Goal: Task Accomplishment & Management: Use online tool/utility

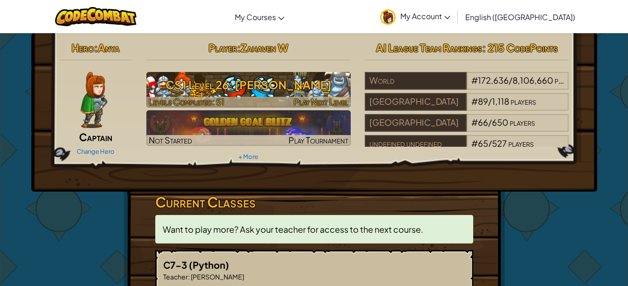
click at [278, 85] on h3 "CS1 Level 26: [PERSON_NAME]" at bounding box center [248, 84] width 204 height 21
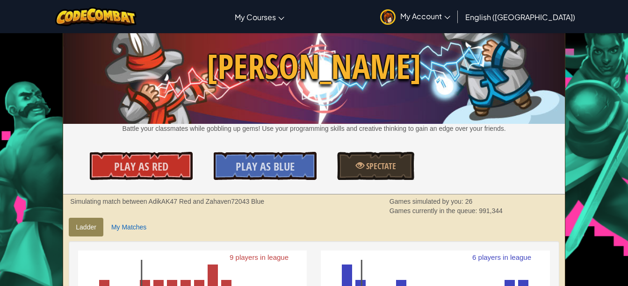
scroll to position [33, 0]
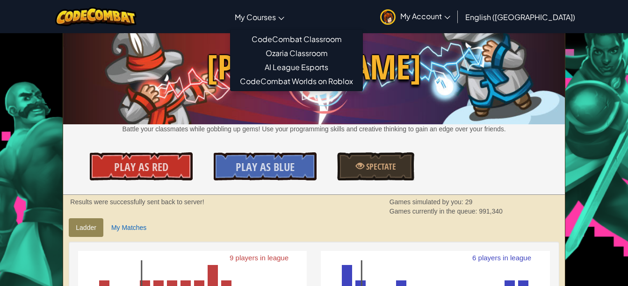
click at [276, 19] on span "My Courses" at bounding box center [255, 17] width 41 height 10
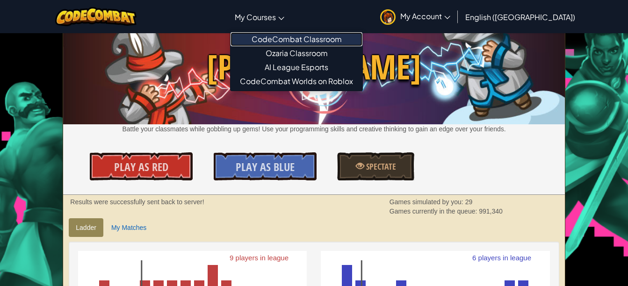
click at [301, 39] on link "CodeCombat Classroom" at bounding box center [297, 39] width 132 height 14
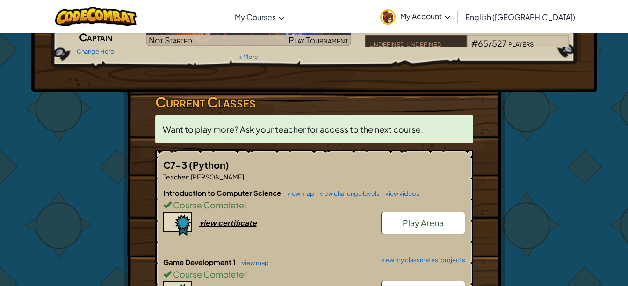
scroll to position [101, 0]
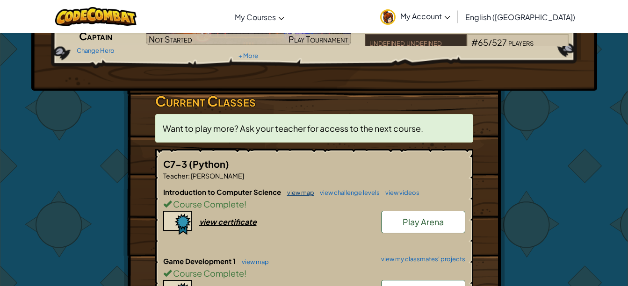
click at [296, 191] on link "view map" at bounding box center [299, 192] width 32 height 7
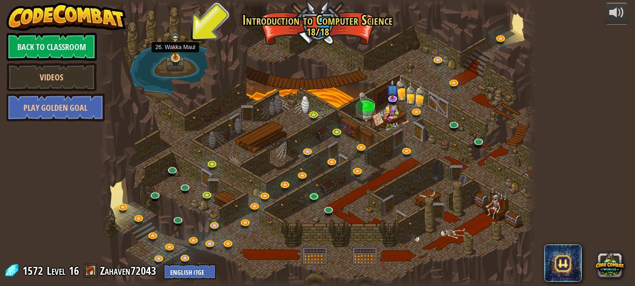
click at [177, 56] on img at bounding box center [175, 45] width 10 height 27
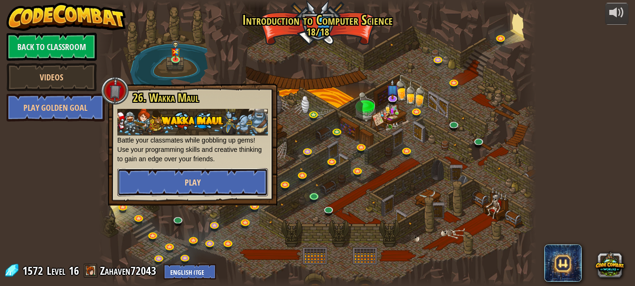
click at [188, 172] on button "Play" at bounding box center [192, 182] width 151 height 28
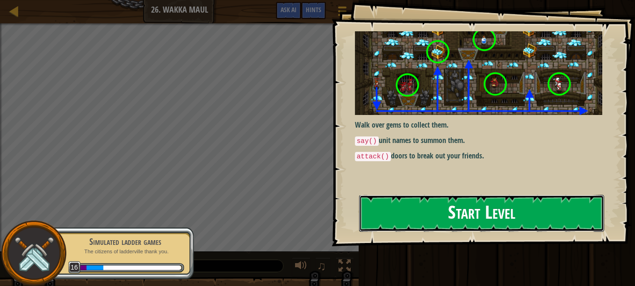
click at [432, 217] on button "Start Level" at bounding box center [481, 213] width 245 height 37
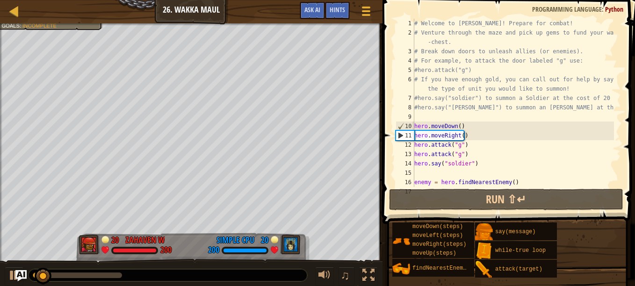
click at [22, 25] on div at bounding box center [191, 24] width 383 height 2
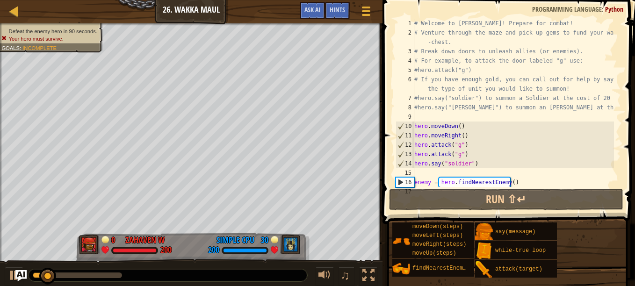
click at [19, 29] on span "Defeat the enemy hero in 90 seconds." at bounding box center [53, 31] width 88 height 6
click at [307, 7] on span "Ask AI" at bounding box center [313, 9] width 16 height 9
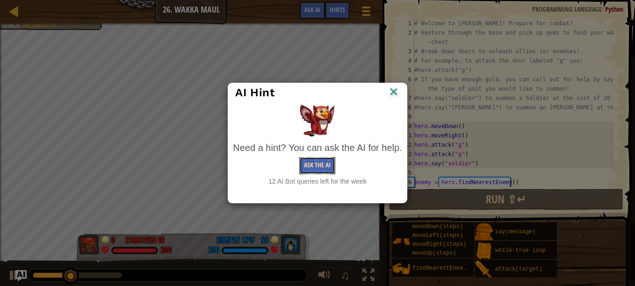
click at [309, 159] on button "Ask the AI" at bounding box center [317, 165] width 36 height 17
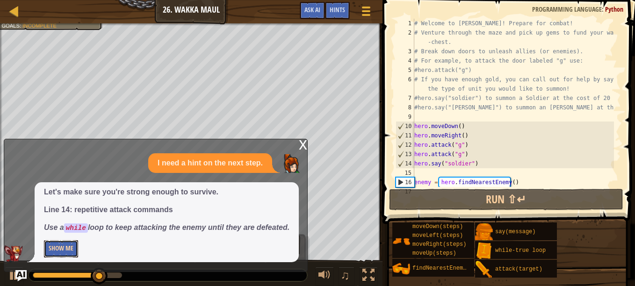
click at [54, 245] on button "Show Me" at bounding box center [61, 248] width 34 height 17
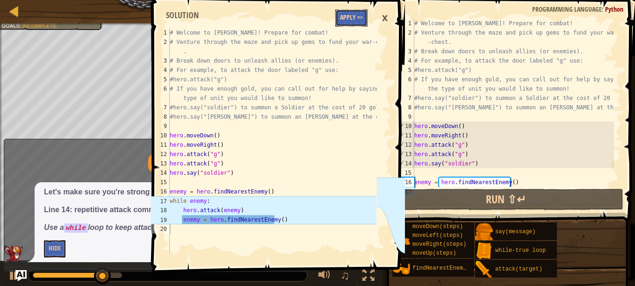
click at [347, 24] on button "Apply =>" at bounding box center [351, 17] width 32 height 17
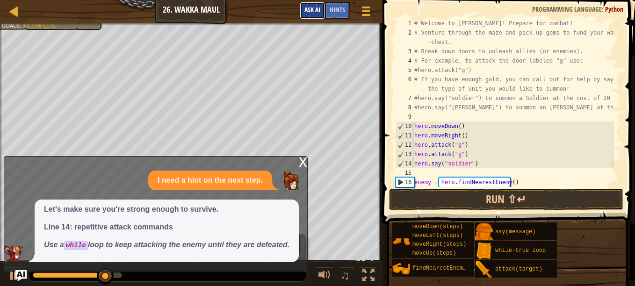
click at [310, 13] on span "Ask AI" at bounding box center [313, 9] width 16 height 9
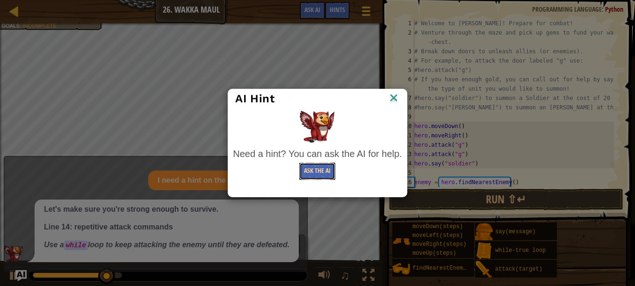
click at [327, 174] on button "Ask the AI" at bounding box center [317, 171] width 36 height 17
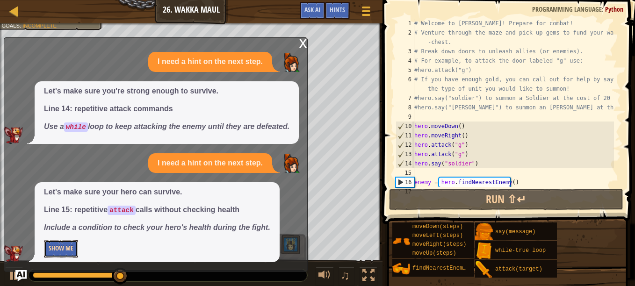
click at [56, 257] on button "Show Me" at bounding box center [61, 248] width 34 height 17
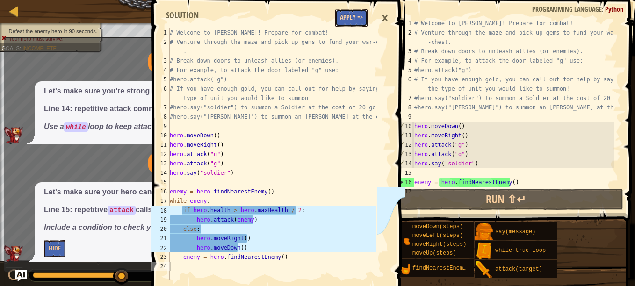
click at [350, 15] on button "Apply =>" at bounding box center [351, 17] width 32 height 17
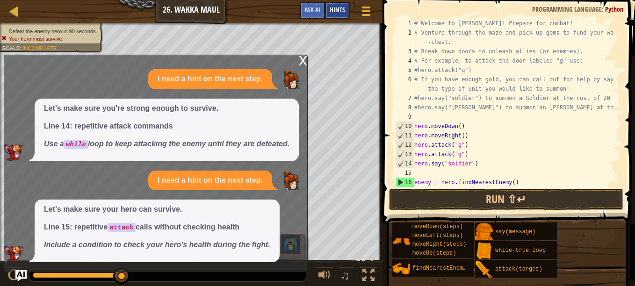
click at [347, 13] on div "Hints" at bounding box center [337, 10] width 25 height 17
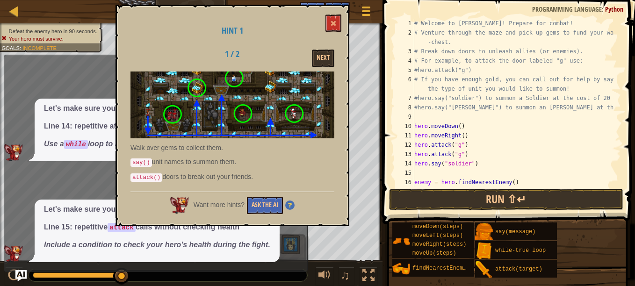
type textarea "hero.moveDown()"
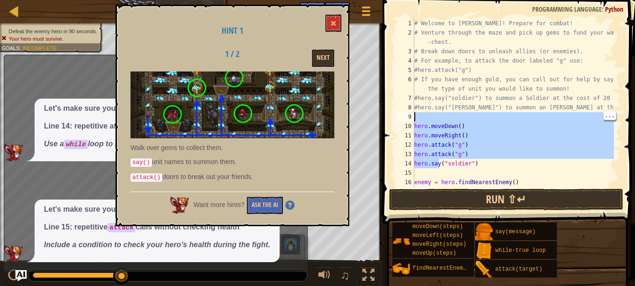
click at [571, 170] on div "# Welcome to [PERSON_NAME]! Prepare for combat! # Venture through the maze and …" at bounding box center [514, 112] width 202 height 187
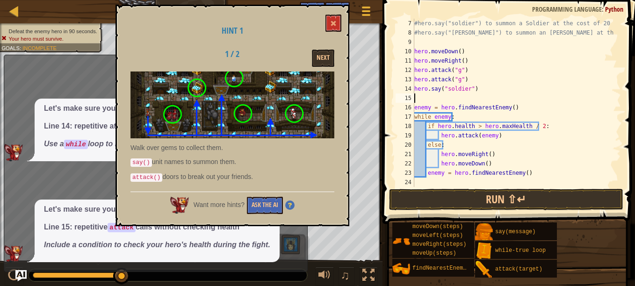
scroll to position [75, 0]
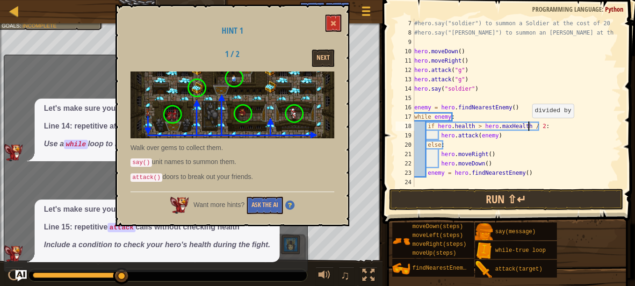
click at [528, 127] on div "#hero.say("soldier") to summon a Soldier at the cost of 20 gold! #hero.say("[PE…" at bounding box center [514, 112] width 202 height 187
type textarea "if [DOMAIN_NAME] > hero.maxHealth / 2:"
click at [526, 127] on div "#hero.say("soldier") to summon a Soldier at the cost of 20 gold! #hero.say("[PE…" at bounding box center [514, 112] width 202 height 187
click at [526, 126] on div "#hero.say("soldier") to summon a Soldier at the cost of 20 gold! #hero.say("[PE…" at bounding box center [514, 103] width 202 height 168
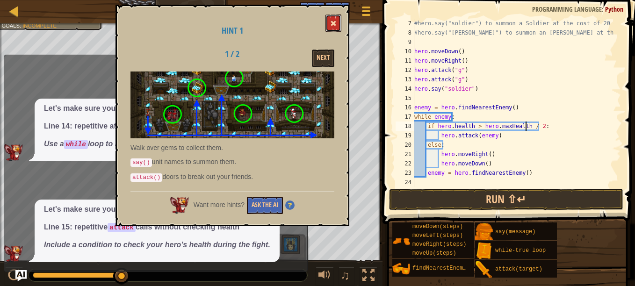
click at [337, 23] on button at bounding box center [334, 23] width 16 height 17
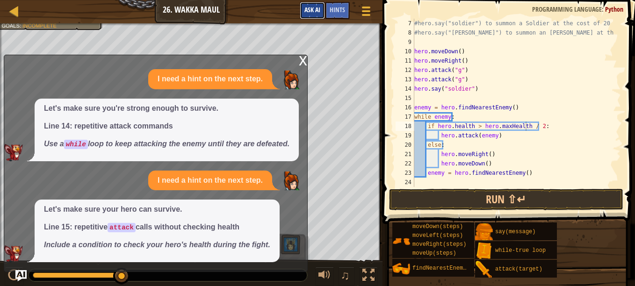
click at [317, 12] on span "Ask AI" at bounding box center [313, 9] width 16 height 9
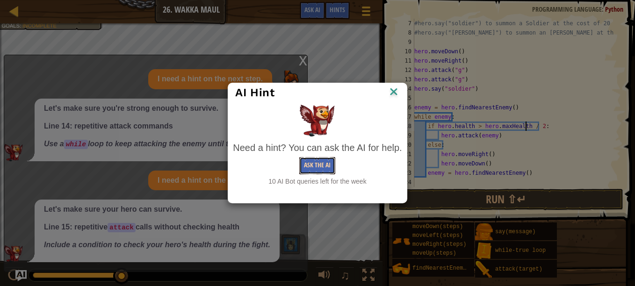
click at [319, 165] on button "Ask the AI" at bounding box center [317, 165] width 36 height 17
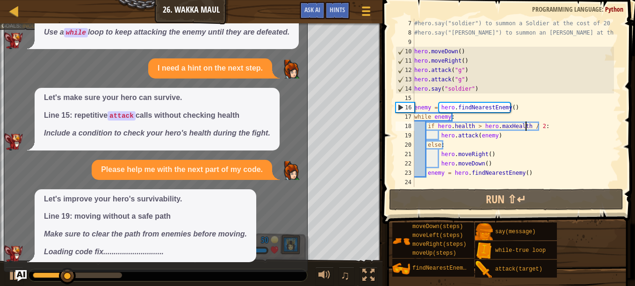
scroll to position [55, 0]
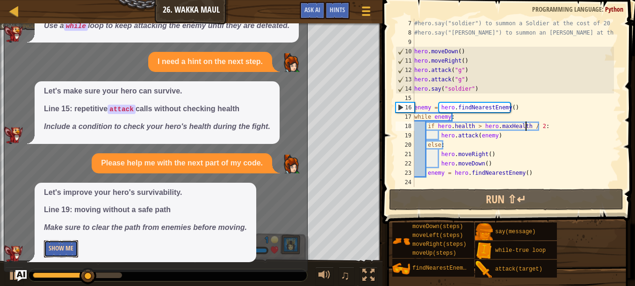
click at [73, 246] on button "Show Me" at bounding box center [61, 248] width 34 height 17
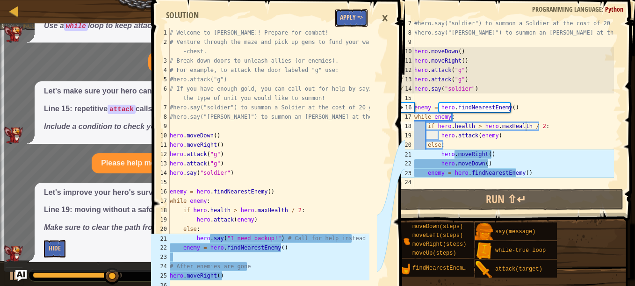
click at [348, 16] on button "Apply =>" at bounding box center [351, 17] width 32 height 17
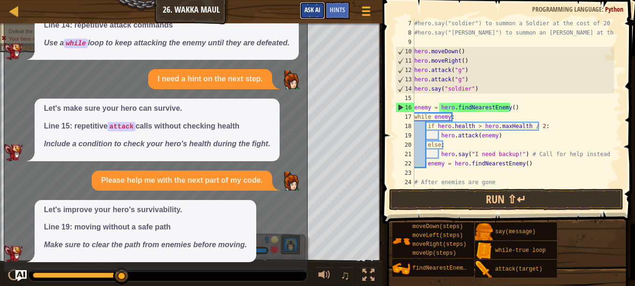
click at [312, 14] on span "Ask AI" at bounding box center [313, 9] width 16 height 9
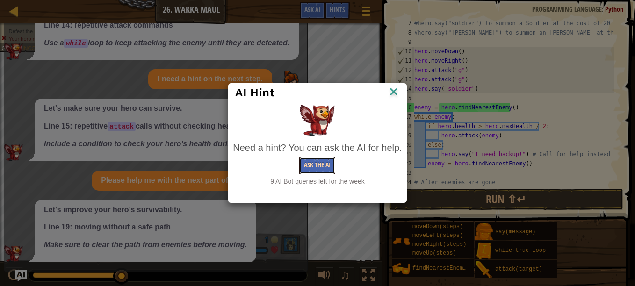
click at [312, 160] on button "Ask the AI" at bounding box center [317, 165] width 36 height 17
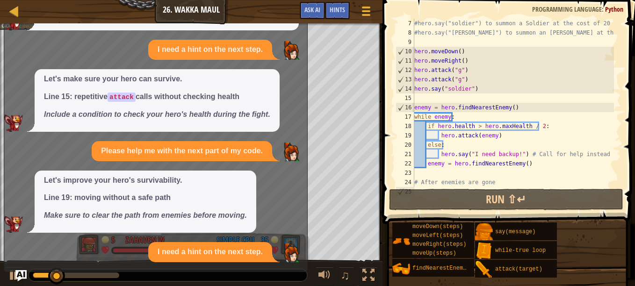
scroll to position [157, 0]
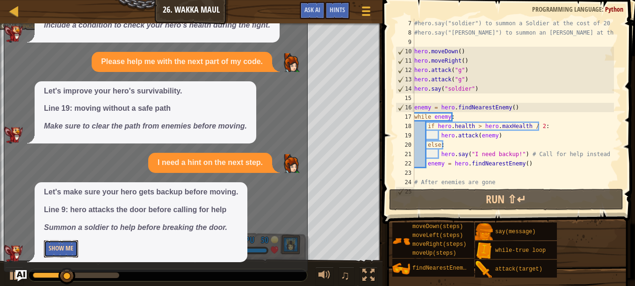
click at [64, 245] on button "Show Me" at bounding box center [61, 248] width 34 height 17
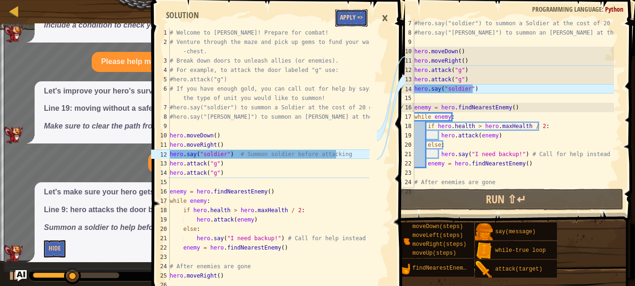
click at [346, 16] on button "Apply =>" at bounding box center [351, 17] width 32 height 17
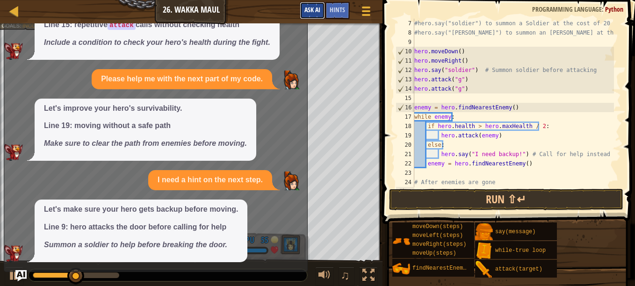
click at [306, 13] on span "Ask AI" at bounding box center [313, 9] width 16 height 9
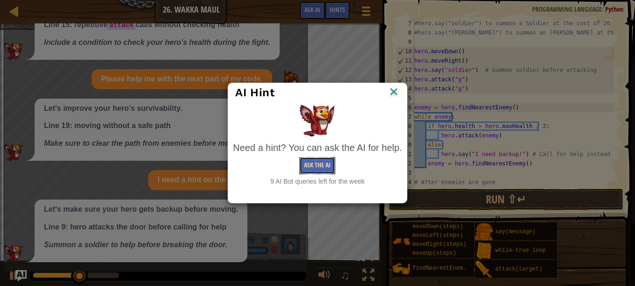
click at [324, 162] on button "Ask the AI" at bounding box center [317, 165] width 36 height 17
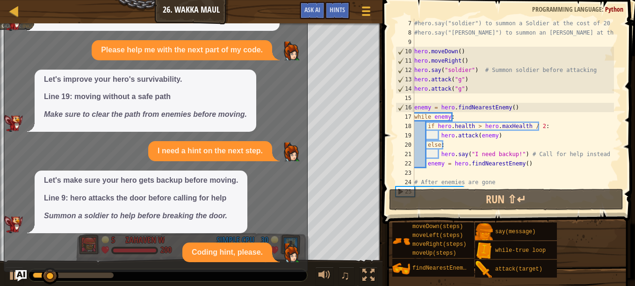
scroll to position [258, 0]
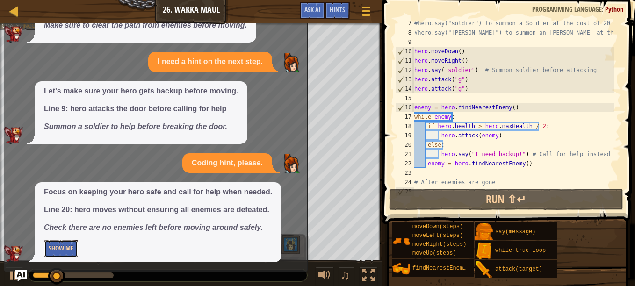
click at [69, 246] on button "Show Me" at bounding box center [61, 248] width 34 height 17
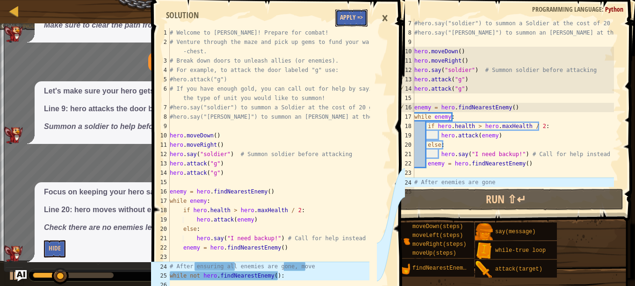
click at [343, 19] on button "Apply =>" at bounding box center [351, 17] width 32 height 17
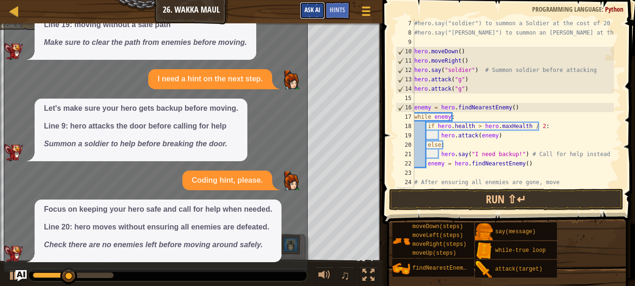
click at [309, 13] on span "Ask AI" at bounding box center [313, 9] width 16 height 9
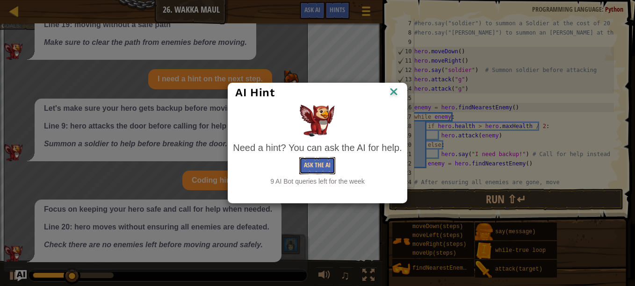
click at [319, 162] on button "Ask the AI" at bounding box center [317, 165] width 36 height 17
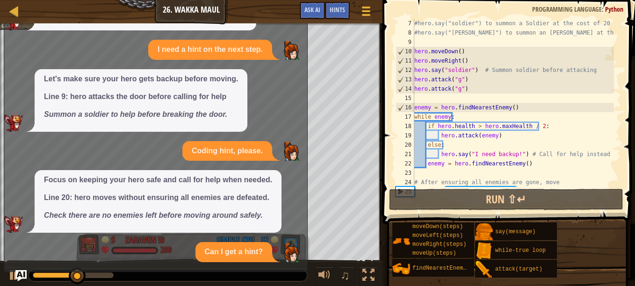
scroll to position [370, 0]
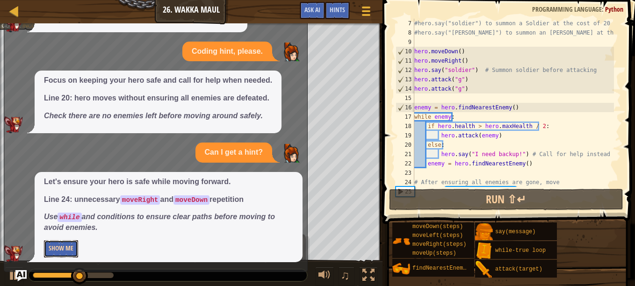
click at [63, 252] on button "Show Me" at bounding box center [61, 248] width 34 height 17
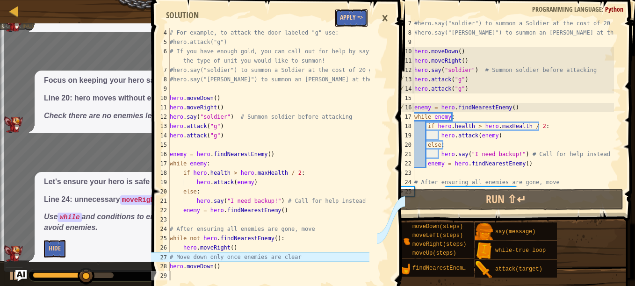
click at [361, 16] on button "Apply =>" at bounding box center [351, 17] width 32 height 17
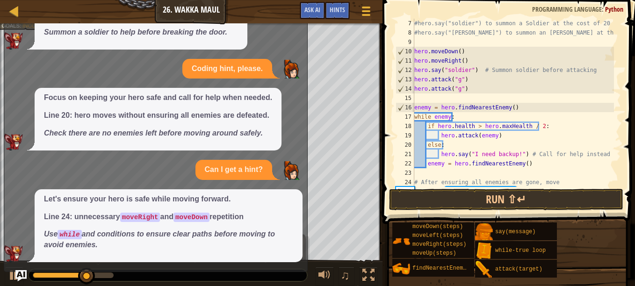
scroll to position [352, 0]
click at [305, 14] on span "Ask AI" at bounding box center [313, 9] width 16 height 9
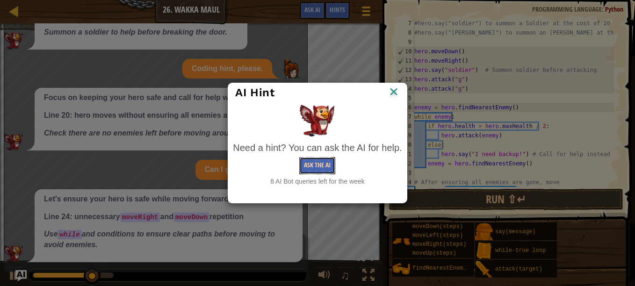
click at [328, 174] on button "Ask the AI" at bounding box center [317, 165] width 36 height 17
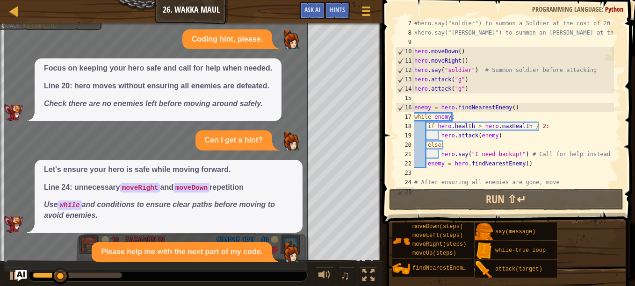
scroll to position [471, 0]
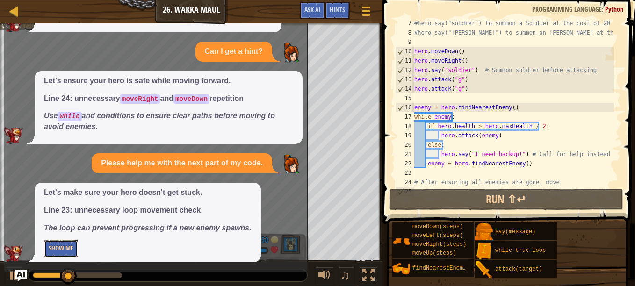
click at [73, 249] on button "Show Me" at bounding box center [61, 248] width 34 height 17
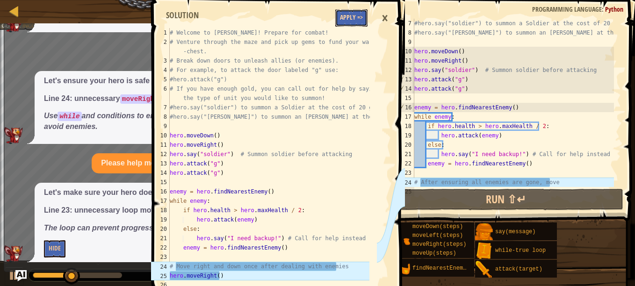
click at [349, 22] on button "Apply =>" at bounding box center [351, 17] width 32 height 17
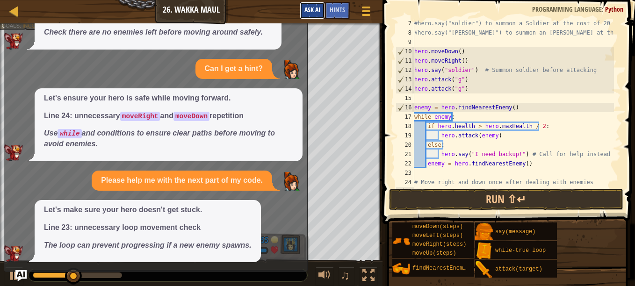
click at [312, 9] on span "Ask AI" at bounding box center [313, 9] width 16 height 9
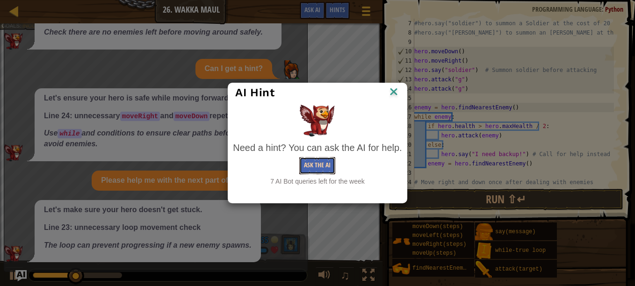
click at [318, 168] on button "Ask the AI" at bounding box center [317, 165] width 36 height 17
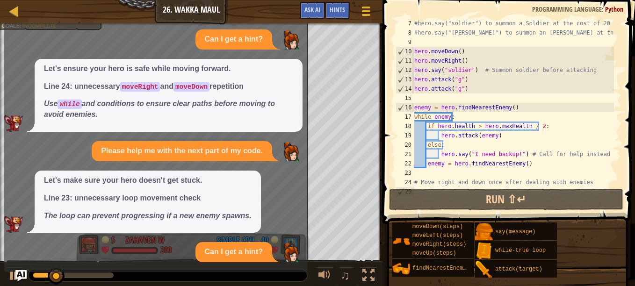
scroll to position [572, 0]
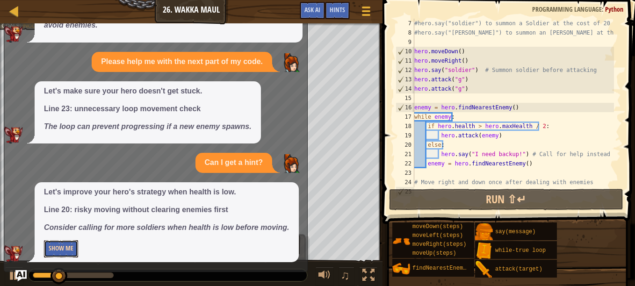
click at [73, 255] on button "Show Me" at bounding box center [61, 248] width 34 height 17
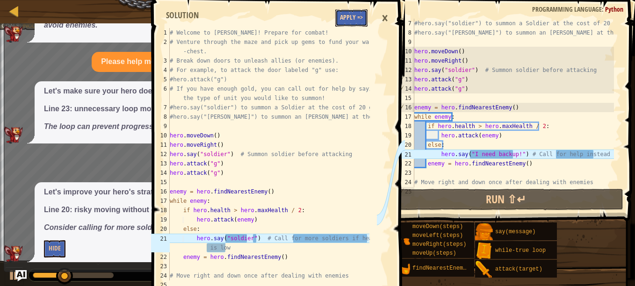
click at [352, 25] on button "Apply =>" at bounding box center [351, 17] width 32 height 17
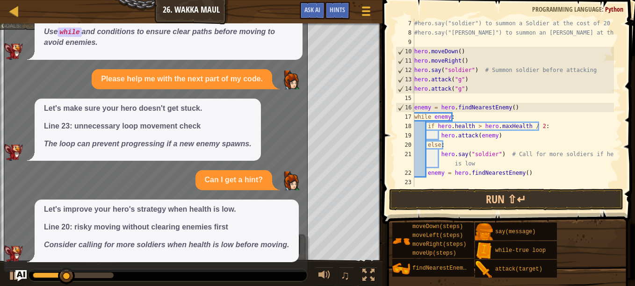
scroll to position [65, 0]
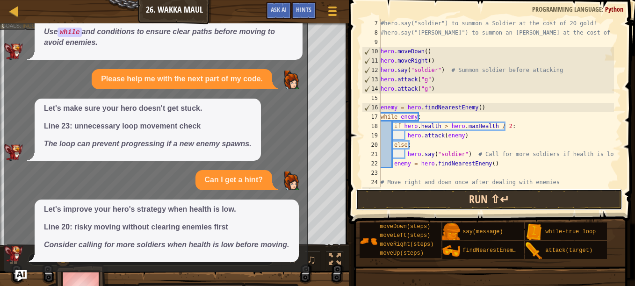
click at [547, 201] on button "Run ⇧↵" at bounding box center [489, 200] width 267 height 22
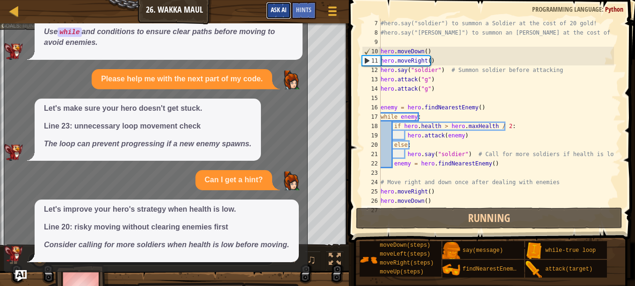
click at [273, 7] on span "Ask AI" at bounding box center [279, 9] width 16 height 9
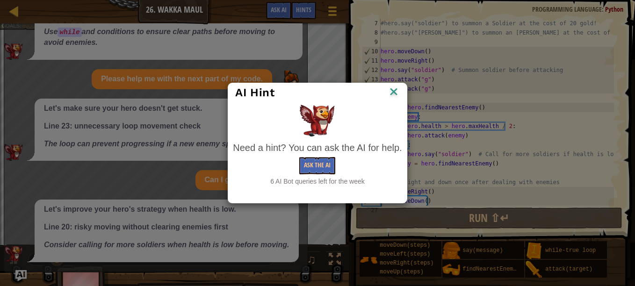
click at [398, 90] on img at bounding box center [394, 93] width 12 height 14
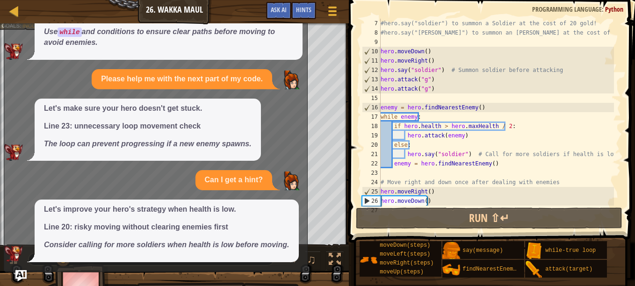
click at [24, 271] on img "Ask AI" at bounding box center [21, 276] width 12 height 12
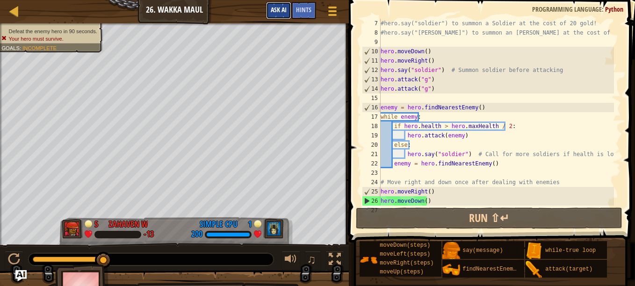
click at [276, 7] on span "Ask AI" at bounding box center [279, 9] width 16 height 9
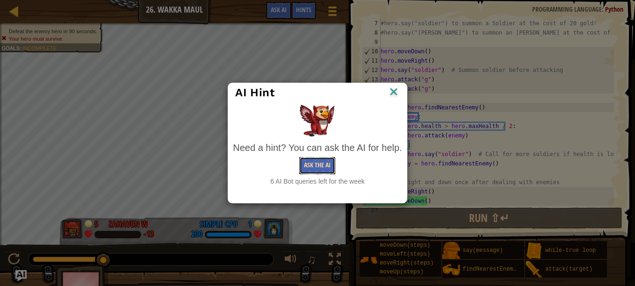
click at [312, 167] on button "Ask the AI" at bounding box center [317, 165] width 36 height 17
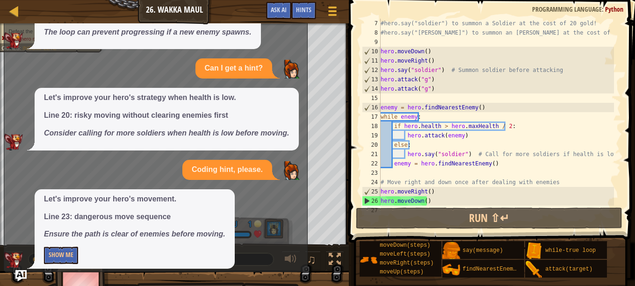
scroll to position [673, 0]
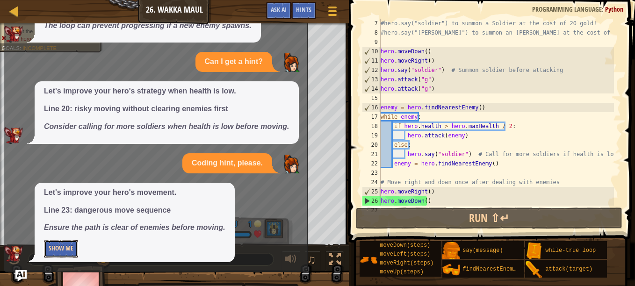
click at [58, 247] on button "Show Me" at bounding box center [61, 248] width 34 height 17
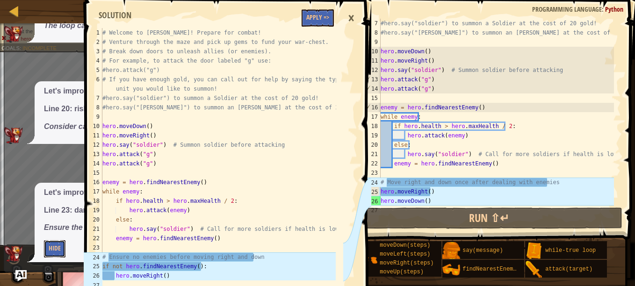
scroll to position [19, 0]
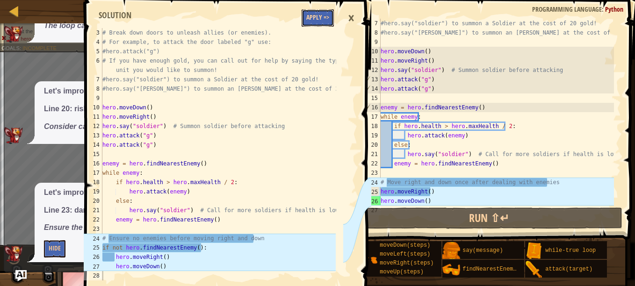
click at [310, 17] on button "Apply =>" at bounding box center [318, 17] width 32 height 17
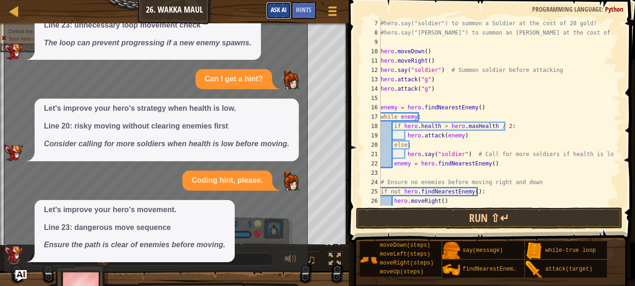
click at [279, 12] on span "Ask AI" at bounding box center [279, 9] width 16 height 9
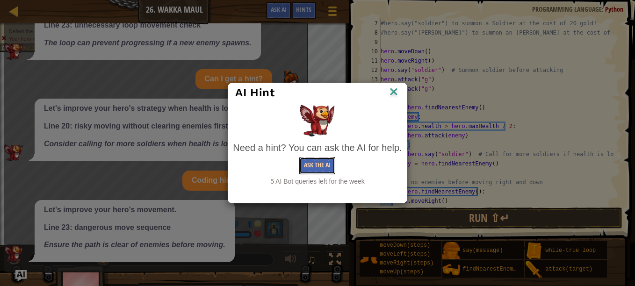
click at [312, 166] on button "Ask the AI" at bounding box center [317, 165] width 36 height 17
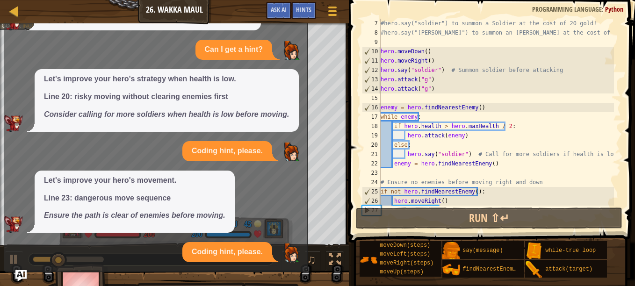
scroll to position [768, 0]
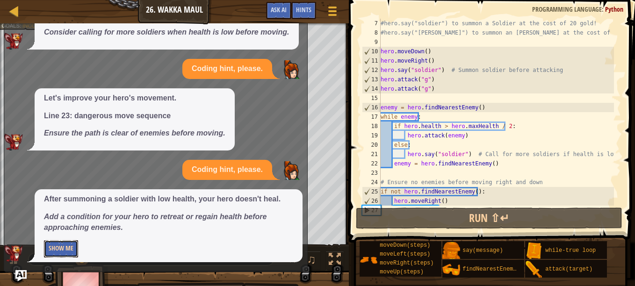
click at [62, 251] on button "Show Me" at bounding box center [61, 248] width 34 height 17
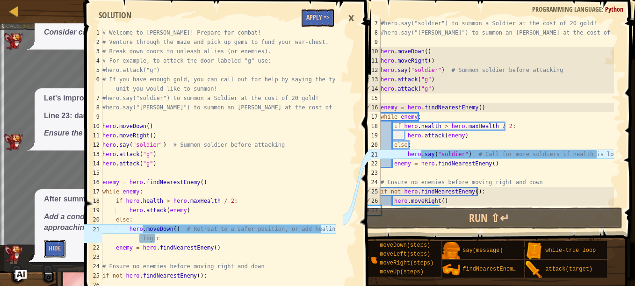
scroll to position [0, 0]
click at [304, 17] on button "Apply =>" at bounding box center [318, 17] width 32 height 17
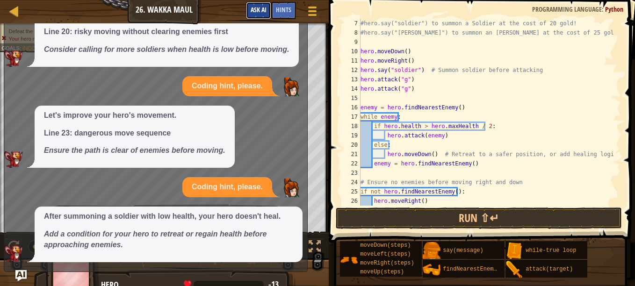
click at [255, 13] on span "Ask AI" at bounding box center [259, 9] width 16 height 9
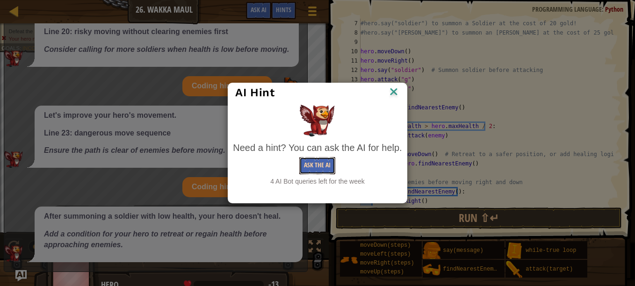
click at [307, 157] on button "Ask the AI" at bounding box center [317, 165] width 36 height 17
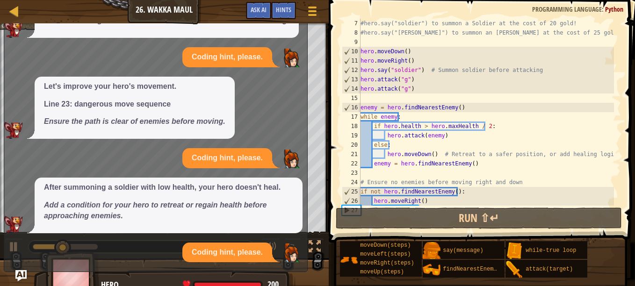
scroll to position [869, 0]
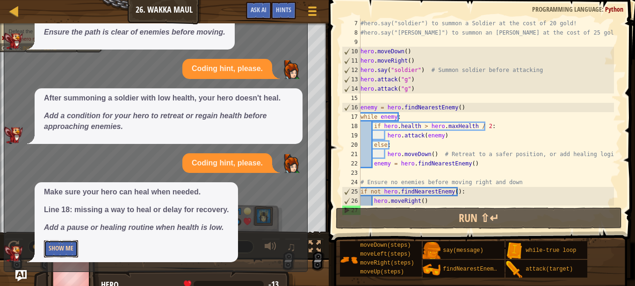
click at [60, 241] on button "Show Me" at bounding box center [61, 248] width 34 height 17
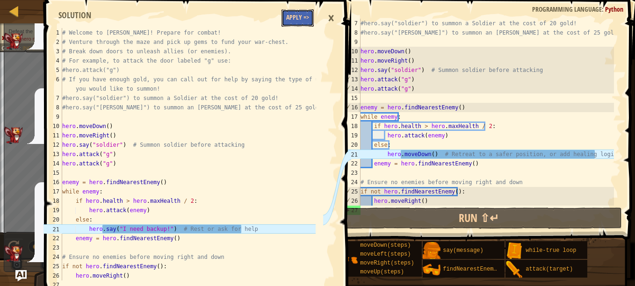
click at [283, 19] on button "Apply =>" at bounding box center [298, 17] width 32 height 17
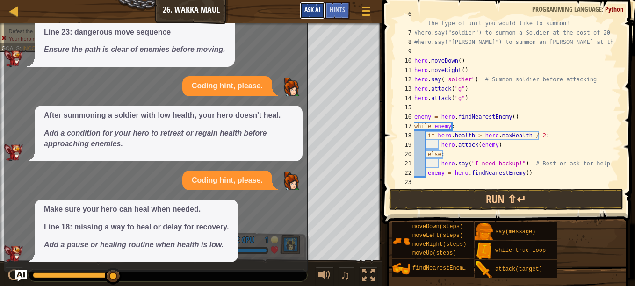
click at [319, 10] on span "Ask AI" at bounding box center [313, 9] width 16 height 9
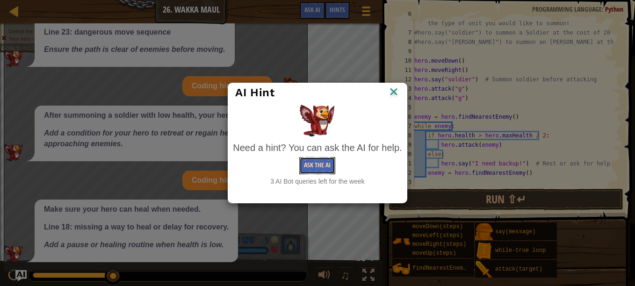
click at [314, 159] on button "Ask the AI" at bounding box center [317, 165] width 36 height 17
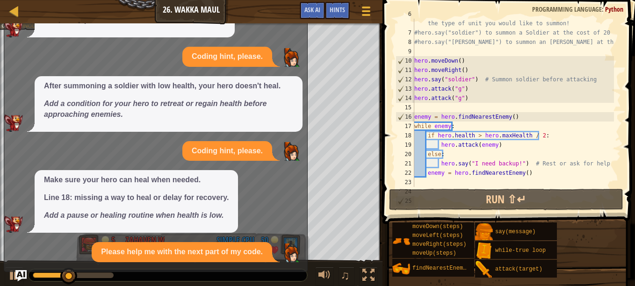
scroll to position [991, 0]
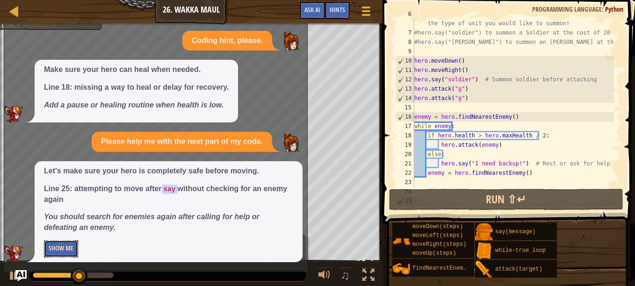
click at [67, 252] on button "Show Me" at bounding box center [61, 248] width 34 height 17
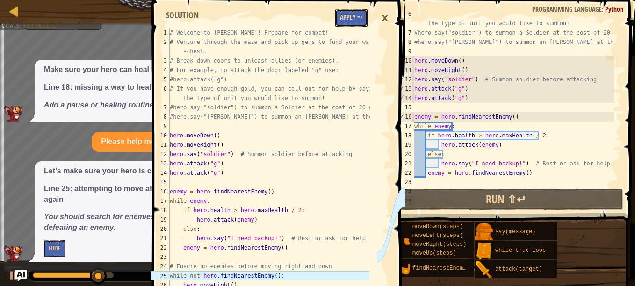
click at [358, 15] on button "Apply =>" at bounding box center [351, 17] width 32 height 17
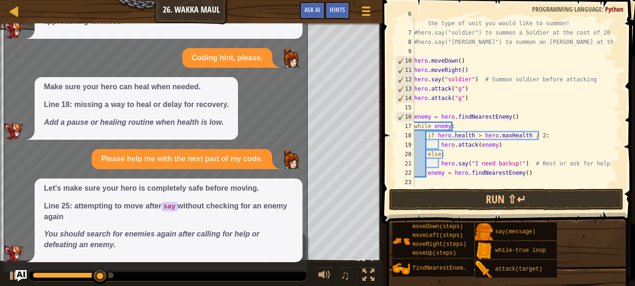
scroll to position [974, 0]
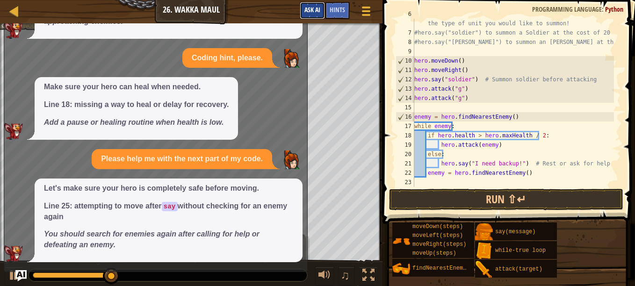
click at [307, 10] on span "Ask AI" at bounding box center [313, 9] width 16 height 9
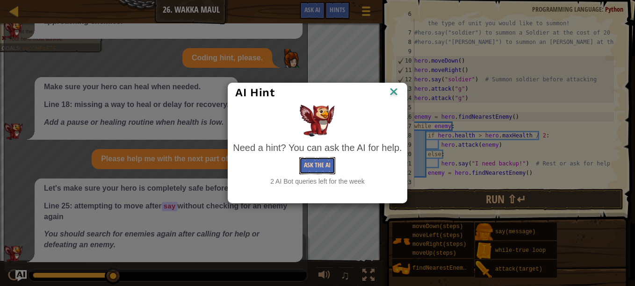
click at [314, 166] on button "Ask the AI" at bounding box center [317, 165] width 36 height 17
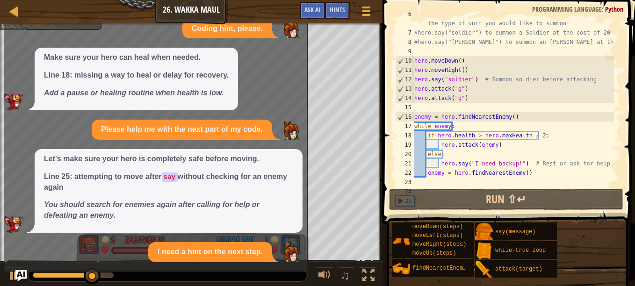
scroll to position [1092, 0]
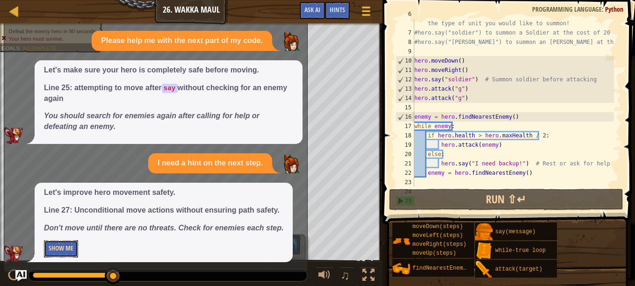
click at [60, 247] on button "Show Me" at bounding box center [61, 248] width 34 height 17
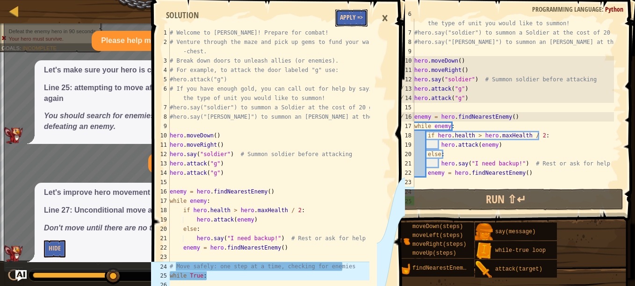
click at [363, 18] on button "Apply =>" at bounding box center [351, 17] width 32 height 17
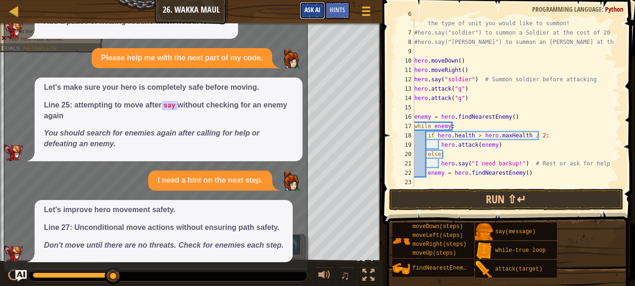
click at [300, 8] on button "Ask AI" at bounding box center [312, 10] width 25 height 17
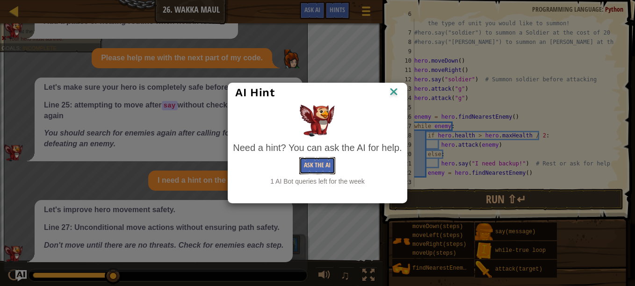
click at [315, 171] on button "Ask the AI" at bounding box center [317, 165] width 36 height 17
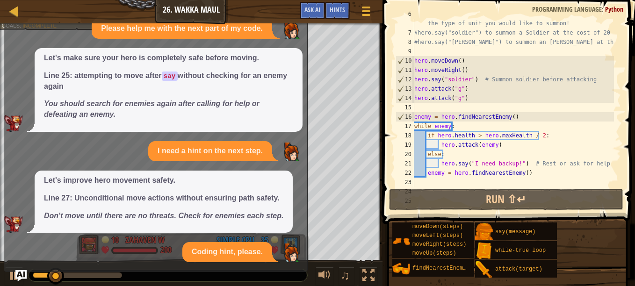
scroll to position [1194, 0]
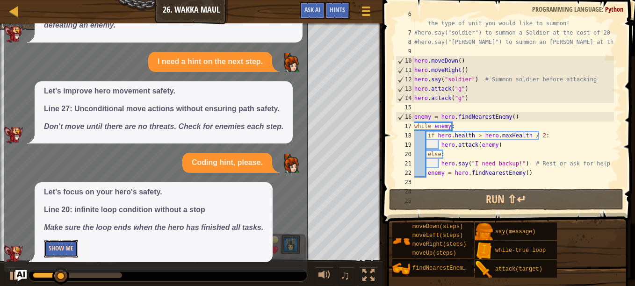
click at [70, 247] on button "Show Me" at bounding box center [61, 248] width 34 height 17
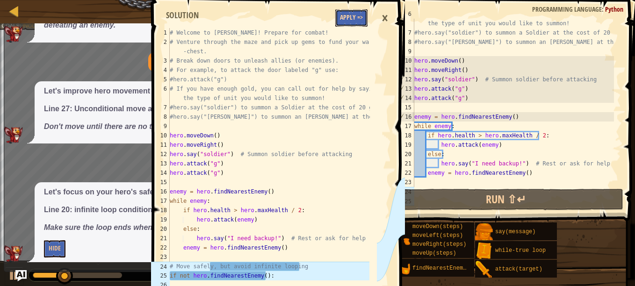
click at [346, 15] on button "Apply =>" at bounding box center [351, 17] width 32 height 17
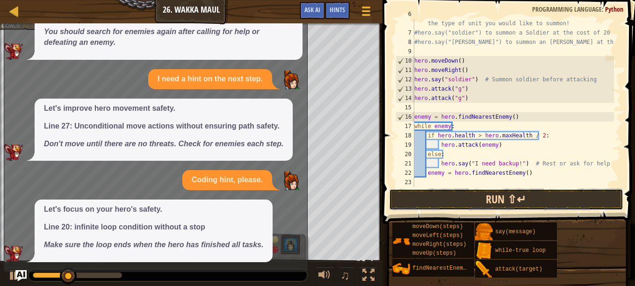
click at [435, 205] on button "Run ⇧↵" at bounding box center [506, 200] width 234 height 22
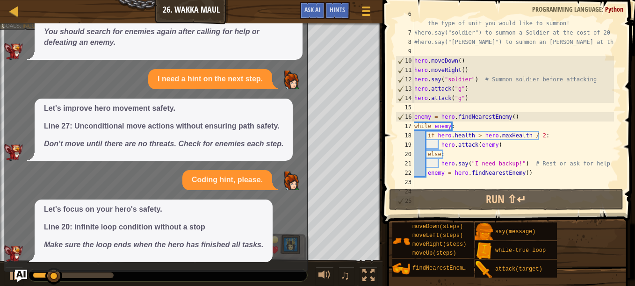
click at [18, 281] on img "Ask AI" at bounding box center [21, 276] width 12 height 12
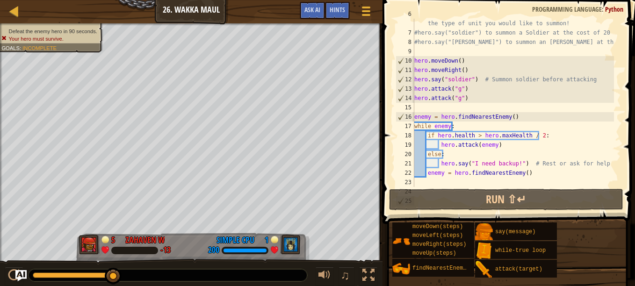
scroll to position [112, 0]
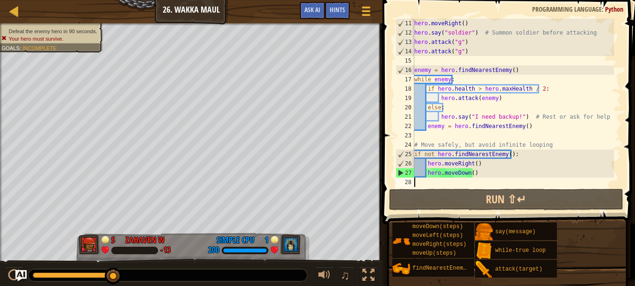
click at [421, 181] on div "hero . moveRight ( ) hero . say ( "soldier" ) # Summon soldier before attacking…" at bounding box center [514, 112] width 202 height 187
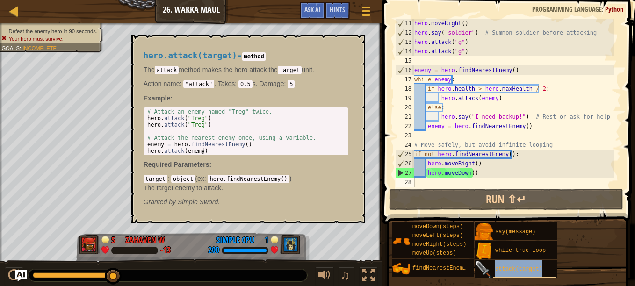
click at [518, 266] on span "attack(target)" at bounding box center [518, 269] width 47 height 7
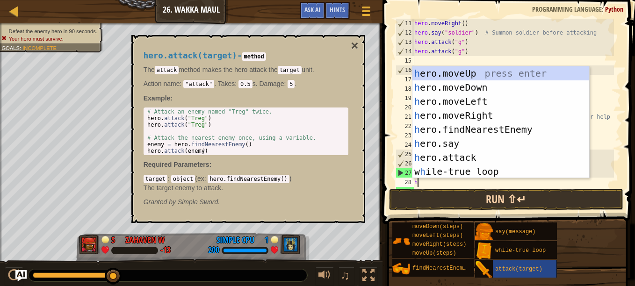
scroll to position [4, 0]
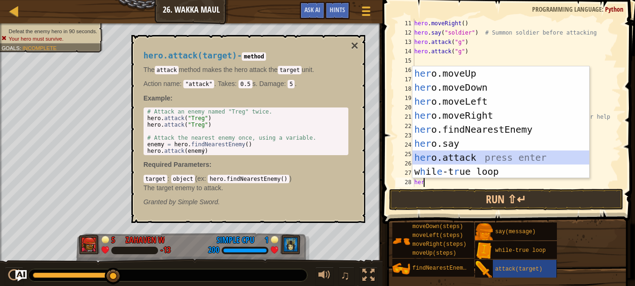
click at [460, 152] on div "her o.moveUp press enter her o.moveDown press enter her o.moveLeft press enter …" at bounding box center [501, 136] width 177 height 140
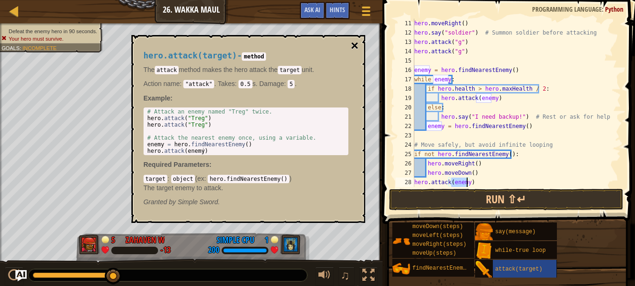
type textarea "hero.attack(enemy)"
click at [355, 46] on button "×" at bounding box center [354, 45] width 7 height 13
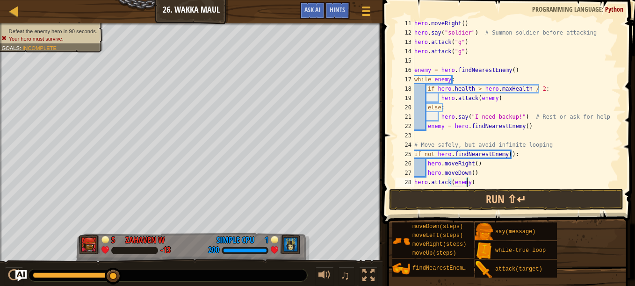
click at [472, 186] on div "hero . moveRight ( ) hero . say ( "soldier" ) # Summon soldier before attacking…" at bounding box center [514, 112] width 202 height 187
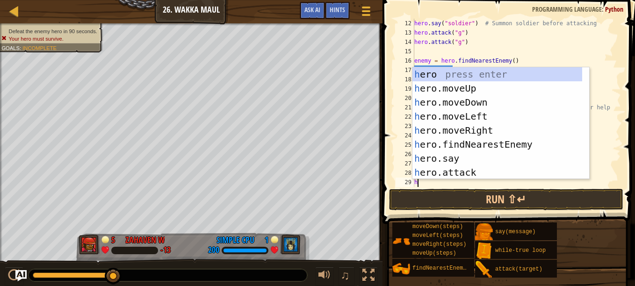
scroll to position [122, 0]
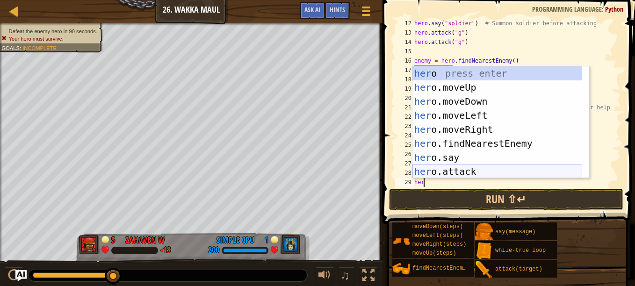
click at [436, 169] on div "her o press enter her o.moveUp press enter her o.moveDown press enter her o.mov…" at bounding box center [498, 136] width 170 height 140
type textarea "hero.attack(enemy)"
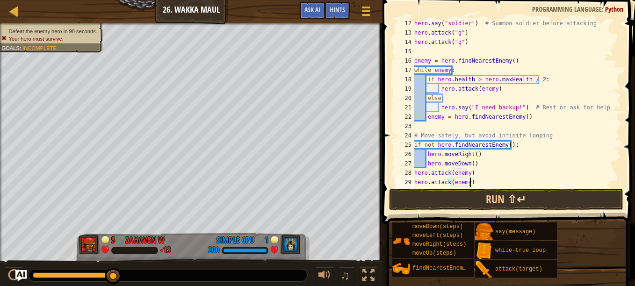
click at [472, 181] on div "hero . say ( "soldier" ) # Summon soldier before attacking hero . attack ( "g" …" at bounding box center [514, 112] width 202 height 187
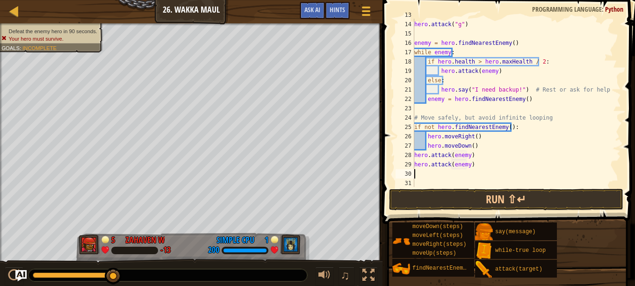
scroll to position [140, 0]
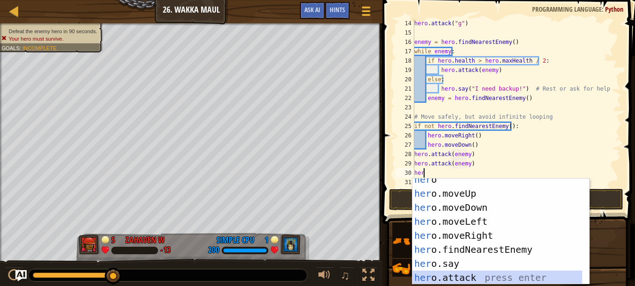
click at [452, 280] on div "her o press enter her o.moveUp press enter her o.moveDown press enter her o.mov…" at bounding box center [498, 240] width 170 height 134
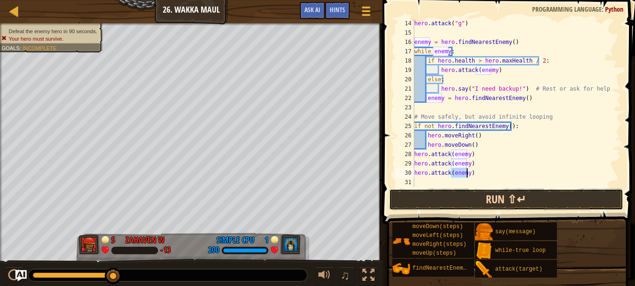
click at [482, 195] on button "Run ⇧↵" at bounding box center [506, 200] width 234 height 22
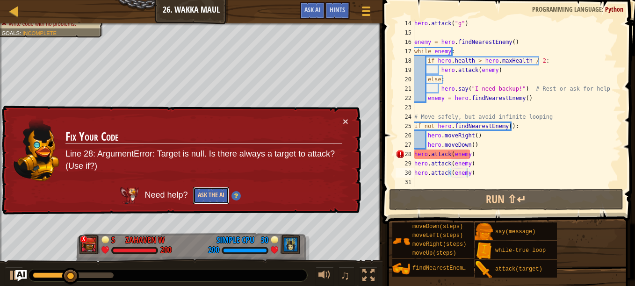
click at [205, 195] on button "Ask the AI" at bounding box center [211, 195] width 36 height 17
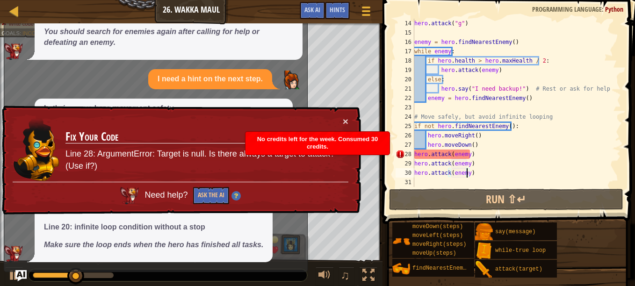
click at [346, 115] on div "× Fix Your Code Line 28: ArgumentError: Target is null. Is there always a targe…" at bounding box center [180, 160] width 361 height 109
click at [345, 115] on div "× Fix Your Code Line 28: ArgumentError: Target is null. Is there always a targe…" at bounding box center [180, 160] width 361 height 109
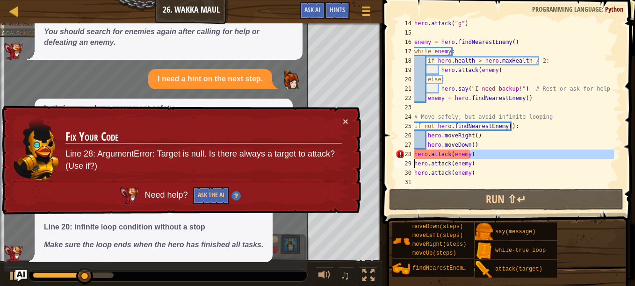
drag, startPoint x: 483, startPoint y: 151, endPoint x: 386, endPoint y: 159, distance: 97.1
click at [386, 159] on div "hero.attack(enemy) 14 15 16 17 18 19 20 21 22 23 24 25 26 27 28 29 30 31 hero .…" at bounding box center [507, 131] width 255 height 252
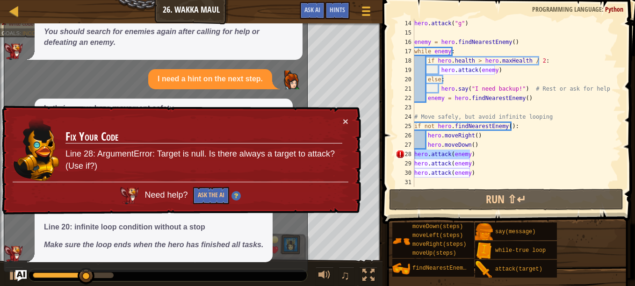
click at [386, 159] on span at bounding box center [510, 99] width 260 height 252
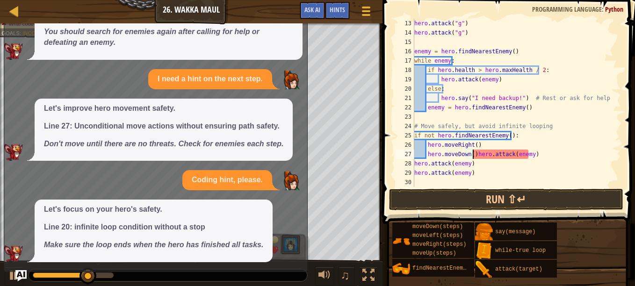
scroll to position [131, 0]
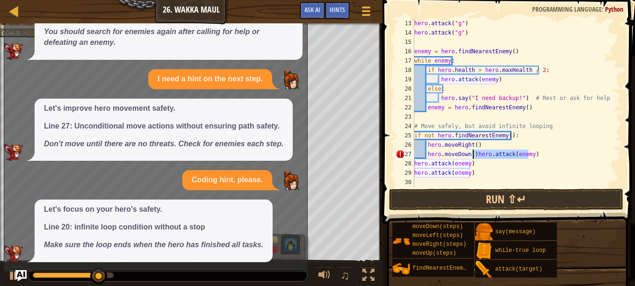
drag, startPoint x: 531, startPoint y: 152, endPoint x: 472, endPoint y: 153, distance: 58.9
click at [472, 153] on div "hero . attack ( "g" ) hero . attack ( "g" ) enemy = hero . findNearestEnemy ( )…" at bounding box center [514, 112] width 202 height 187
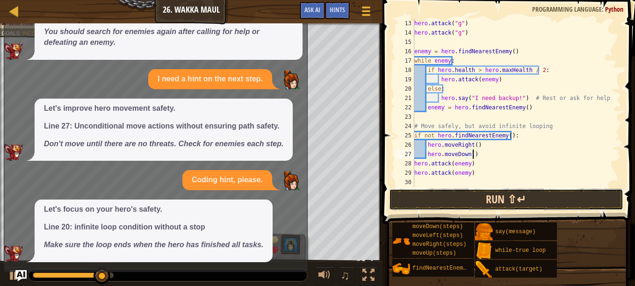
click at [473, 197] on button "Run ⇧↵" at bounding box center [506, 200] width 234 height 22
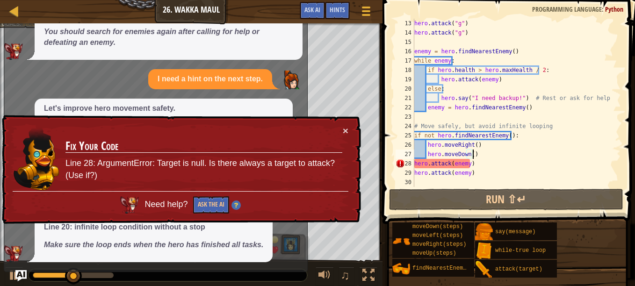
click at [235, 203] on img at bounding box center [236, 205] width 9 height 9
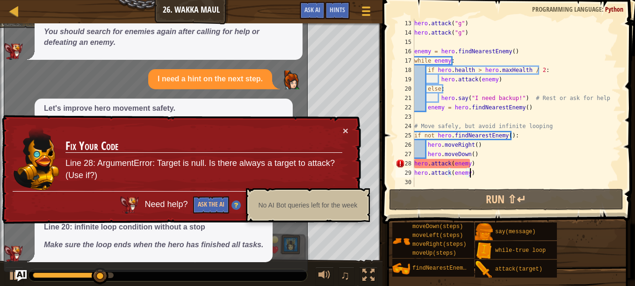
click at [499, 169] on div "hero . attack ( "g" ) hero . attack ( "g" ) enemy = hero . findNearestEnemy ( )…" at bounding box center [514, 112] width 202 height 187
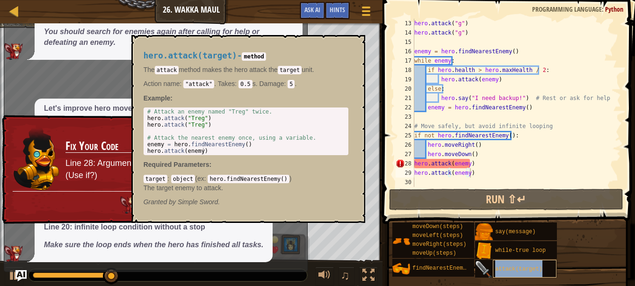
click at [500, 266] on div "attack(target)" at bounding box center [525, 269] width 64 height 18
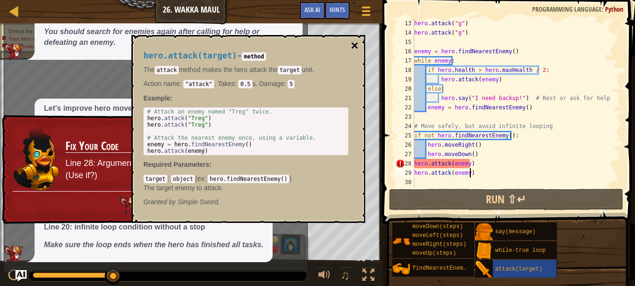
click at [356, 46] on button "×" at bounding box center [354, 45] width 7 height 13
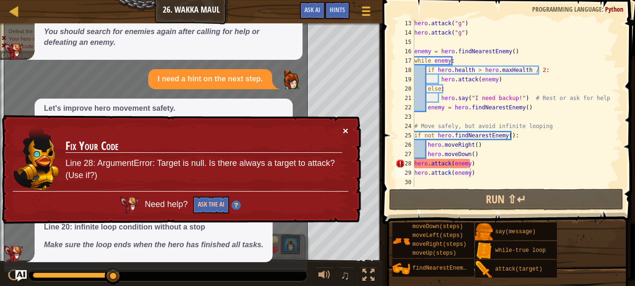
click at [343, 134] on button "×" at bounding box center [346, 131] width 6 height 10
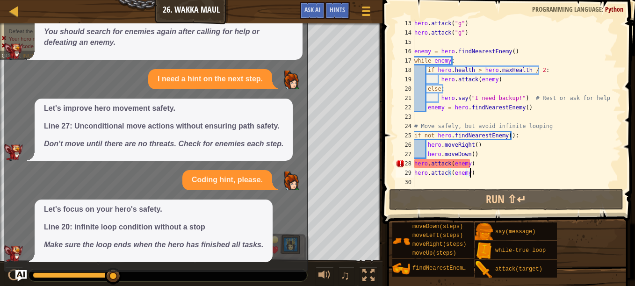
click at [484, 156] on div "hero . attack ( "g" ) hero . attack ( "g" ) enemy = hero . findNearestEnemy ( )…" at bounding box center [514, 112] width 202 height 187
type textarea "hero.moveDown()"
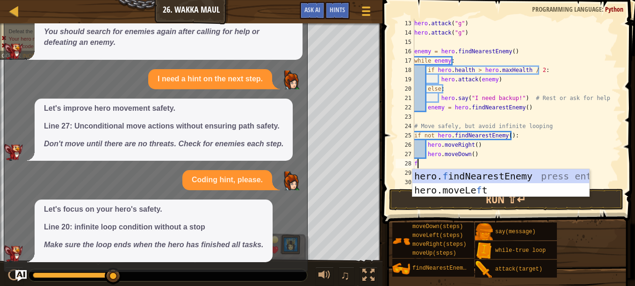
type textarea "fi"
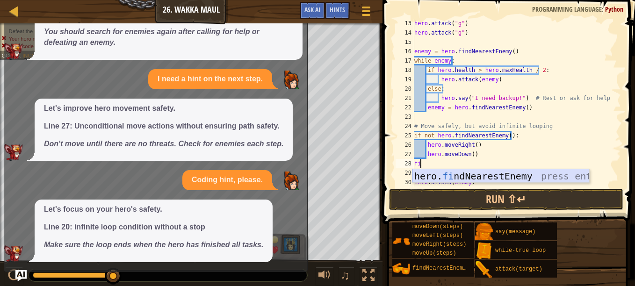
click at [456, 176] on div "hero. fi ndNearestEnemy press enter" at bounding box center [501, 190] width 177 height 42
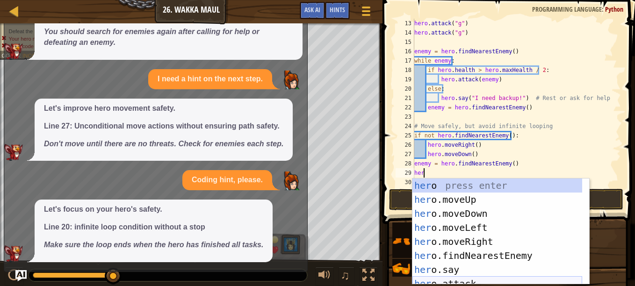
scroll to position [6, 0]
click at [451, 281] on div "her o press enter her o.moveUp press enter her o.moveDown press enter her o.mov…" at bounding box center [498, 246] width 170 height 134
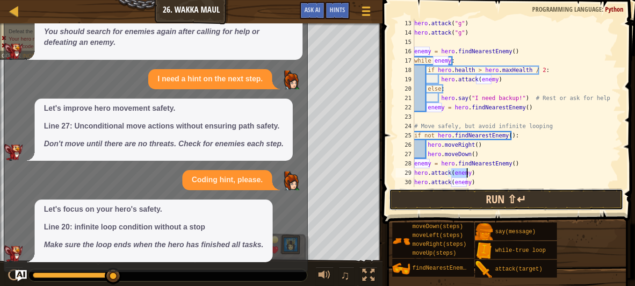
click at [477, 199] on button "Run ⇧↵" at bounding box center [506, 200] width 234 height 22
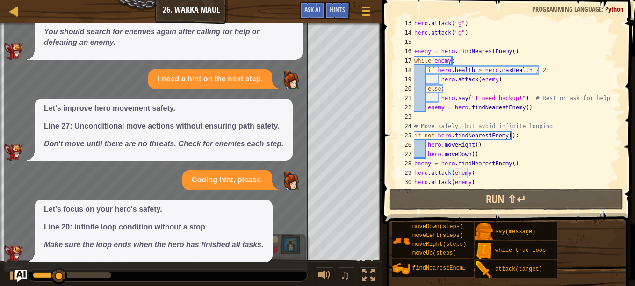
click at [21, 271] on img "Ask AI" at bounding box center [21, 276] width 12 height 12
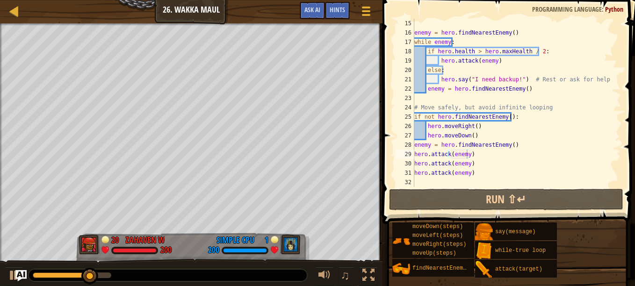
scroll to position [150, 0]
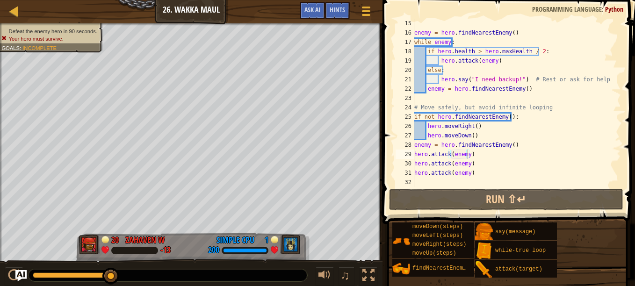
type textarea "hero.moveDown()"
click at [473, 136] on div "enemy = hero . findNearestEnemy ( ) while enemy : if hero . health > hero . max…" at bounding box center [514, 112] width 202 height 187
type textarea "\"
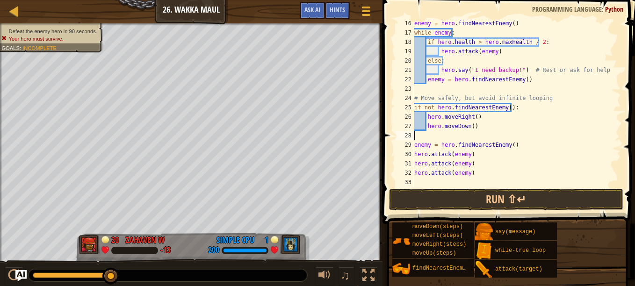
scroll to position [159, 0]
click at [423, 182] on div "enemy = hero . findNearestEnemy ( ) while enemy : if hero . health > hero . max…" at bounding box center [514, 112] width 202 height 187
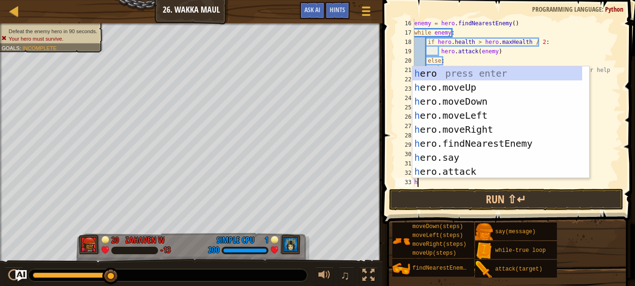
scroll to position [0, 0]
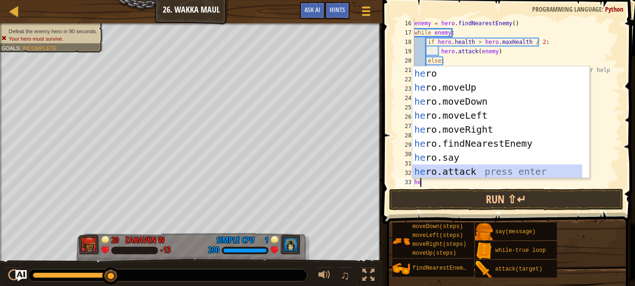
click at [464, 167] on div "he ro press enter he ro.moveUp press enter he ro.moveDown press enter he ro.mov…" at bounding box center [498, 136] width 170 height 140
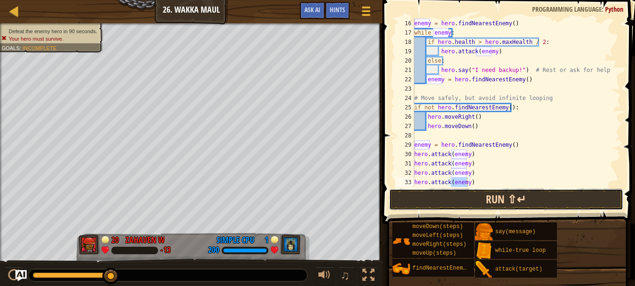
click at [521, 197] on button "Run ⇧↵" at bounding box center [506, 200] width 234 height 22
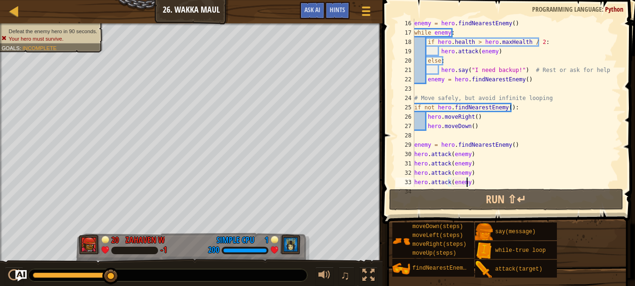
scroll to position [168, 0]
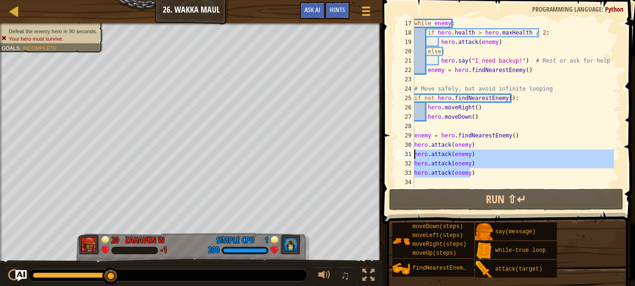
drag, startPoint x: 479, startPoint y: 176, endPoint x: 412, endPoint y: 152, distance: 71.2
click at [412, 152] on div "hero.attack(enemy) 17 18 19 20 21 22 23 24 25 26 27 28 29 30 31 32 33 34 while …" at bounding box center [507, 103] width 227 height 168
type textarea "hero.attack(enemy) hero.attack(enemy)"
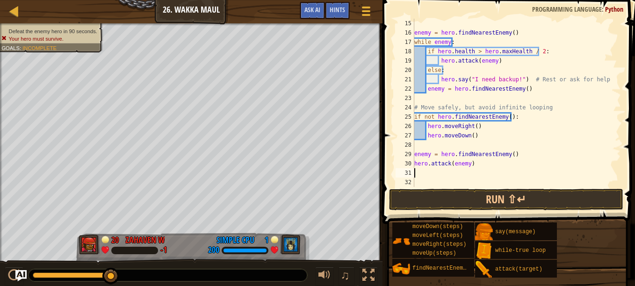
scroll to position [150, 0]
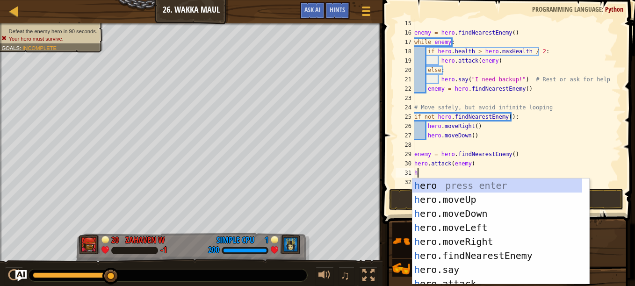
type textarea "her"
click at [475, 258] on div "her o press enter her o.moveUp press enter her o.moveDown press enter her o.mov…" at bounding box center [498, 246] width 170 height 134
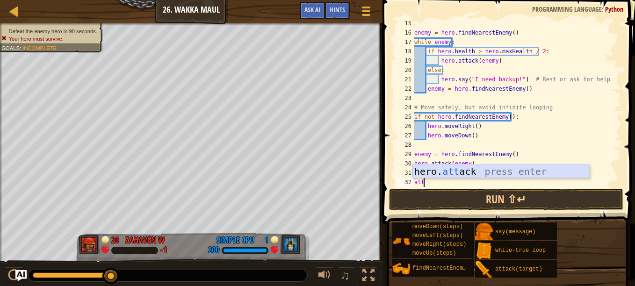
click at [449, 172] on div "hero. att ack press enter" at bounding box center [501, 186] width 177 height 42
type textarea "hero.attack(enemy)"
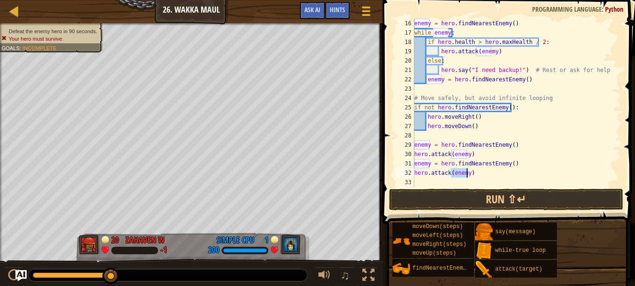
scroll to position [159, 0]
click at [432, 186] on div "enemy = hero . findNearestEnemy ( ) while enemy : if hero . health > hero . max…" at bounding box center [514, 112] width 202 height 187
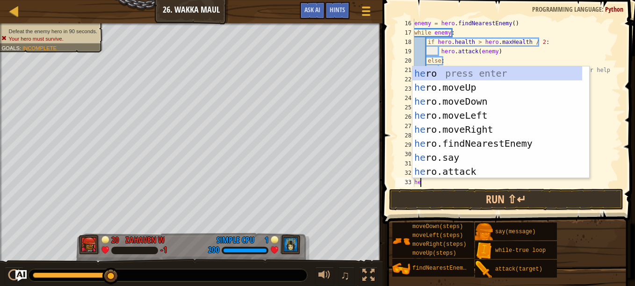
type textarea "her"
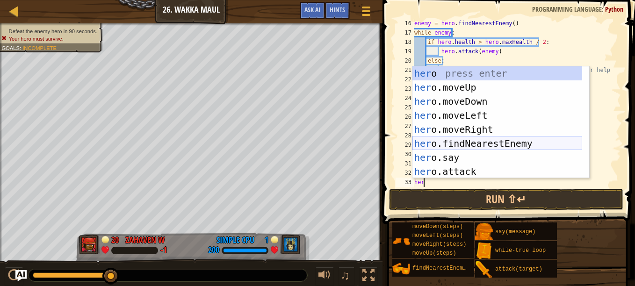
click at [477, 147] on div "her o press enter her o.moveUp press enter her o.moveDown press enter her o.mov…" at bounding box center [498, 136] width 170 height 140
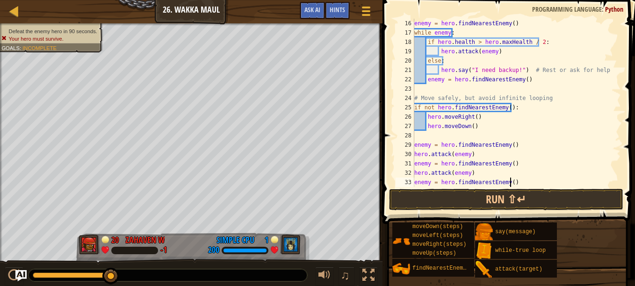
click at [523, 180] on div "enemy = hero . findNearestEnemy ( ) while enemy : if hero . health > hero . max…" at bounding box center [514, 112] width 202 height 187
type textarea "enemy = hero.findNearestEnemy()"
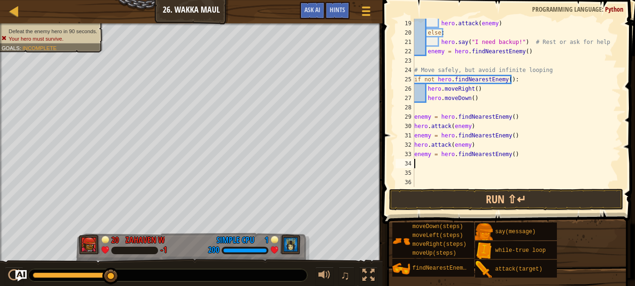
scroll to position [187, 0]
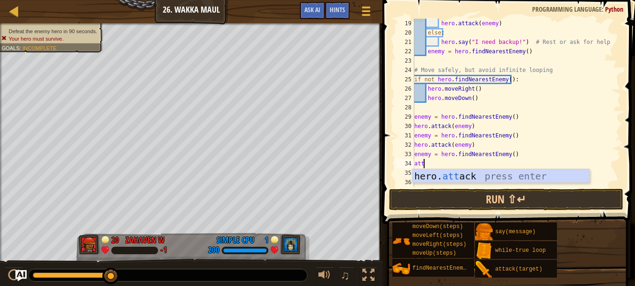
click at [508, 174] on div "hero. att ack press enter" at bounding box center [501, 190] width 177 height 42
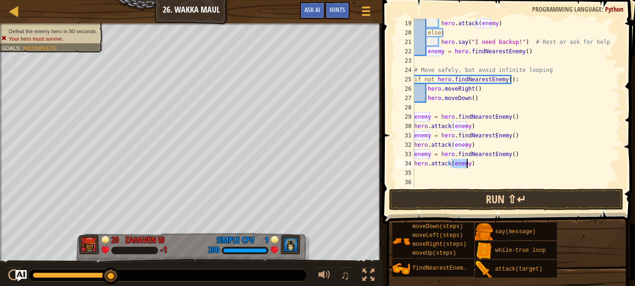
type textarea "hero.attack(enemy)"
click at [504, 198] on button "Run ⇧↵" at bounding box center [506, 200] width 234 height 22
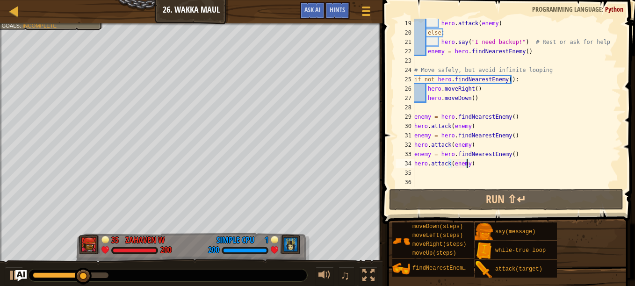
click at [428, 171] on div "hero . attack ( enemy ) else : hero . say ( "I need backup!" ) # Rest or ask fo…" at bounding box center [514, 112] width 202 height 187
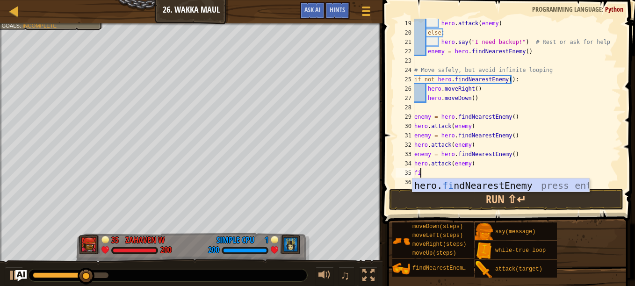
type textarea "fi"
click at [441, 187] on div "hero. fi ndNearestEnemy press enter" at bounding box center [501, 200] width 177 height 42
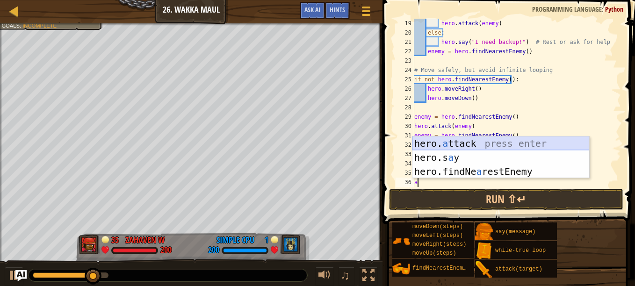
click at [443, 142] on div "hero. a ttack press enter hero.s a y press enter hero.findNe a restEnemy press …" at bounding box center [501, 172] width 177 height 70
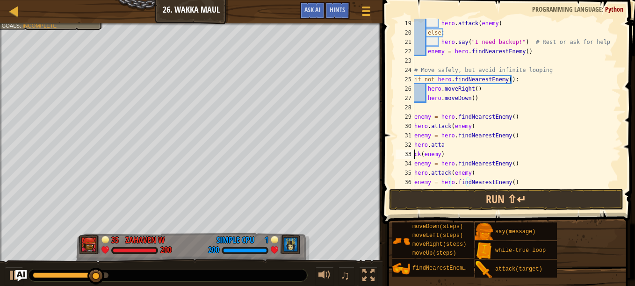
click at [443, 142] on div "hero . attack ( enemy ) else : hero . say ( "I need backup!" ) # Rest or ask fo…" at bounding box center [514, 112] width 202 height 187
type textarea "hero.attack(enemy)"
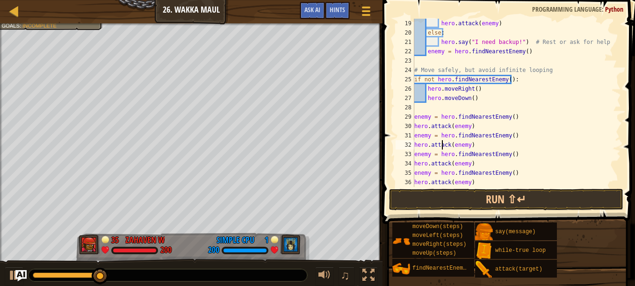
scroll to position [196, 0]
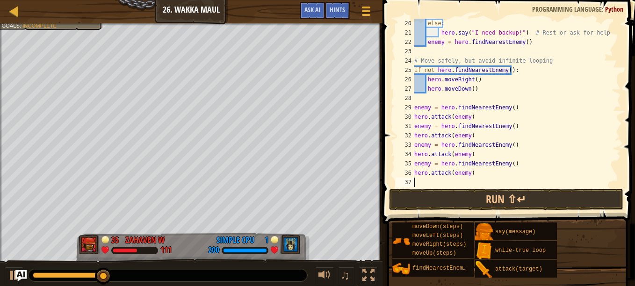
click at [420, 181] on div "else : hero . say ( "I need backup!" ) # Rest or ask for help enemy = hero . fi…" at bounding box center [514, 112] width 202 height 187
type textarea "f"
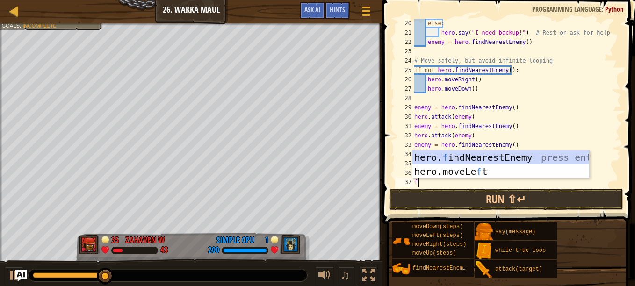
click at [420, 181] on div "else : hero . say ( "I need backup!" ) # Rest or ask for help enemy = hero . fi…" at bounding box center [514, 112] width 202 height 187
click at [442, 158] on div "hero. f indNearestEnemy press enter hero.moveLe f t press enter" at bounding box center [501, 179] width 177 height 56
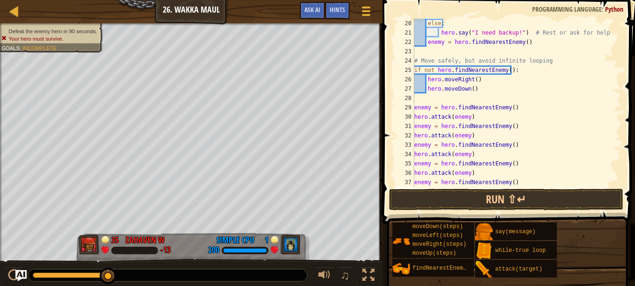
click at [527, 181] on div "else : hero . say ( "I need backup!" ) # Rest or ask for help enemy = hero . fi…" at bounding box center [514, 112] width 202 height 187
type textarea "enemy = hero.findNearestEnemy()"
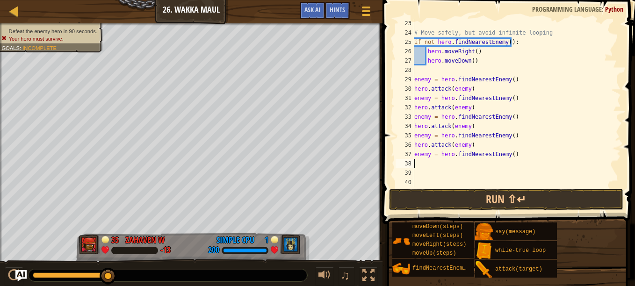
scroll to position [225, 0]
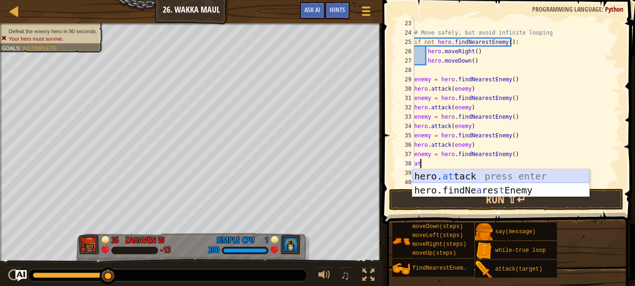
click at [492, 171] on div "hero. at tack press enter hero.findNe a res t Enemy press enter" at bounding box center [501, 197] width 177 height 56
type textarea "hero.attack(enemy)"
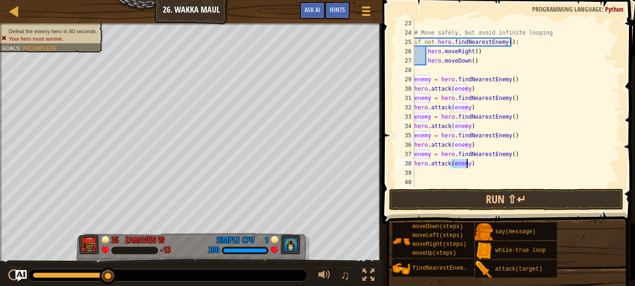
click at [438, 173] on div "# Move safely, but avoid infinite looping if not hero . findNearestEnemy ( ) : …" at bounding box center [514, 112] width 202 height 187
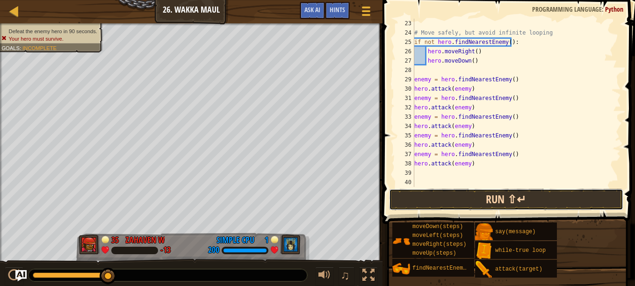
click at [527, 203] on button "Run ⇧↵" at bounding box center [506, 200] width 234 height 22
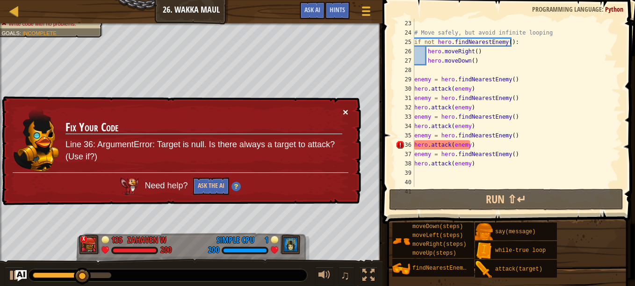
click at [346, 108] on button "×" at bounding box center [346, 112] width 6 height 10
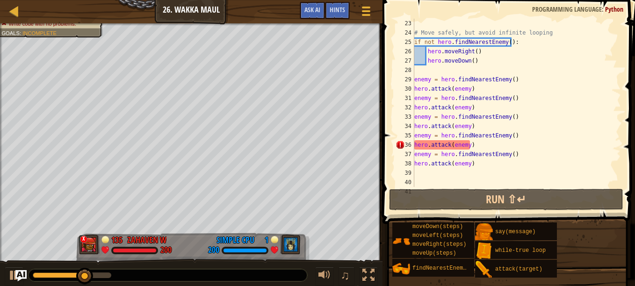
click at [466, 142] on div "# Move safely, but avoid infinite looping if not hero . findNearestEnemy ( ) : …" at bounding box center [514, 112] width 202 height 187
type textarea "hero.attack(enemy)"
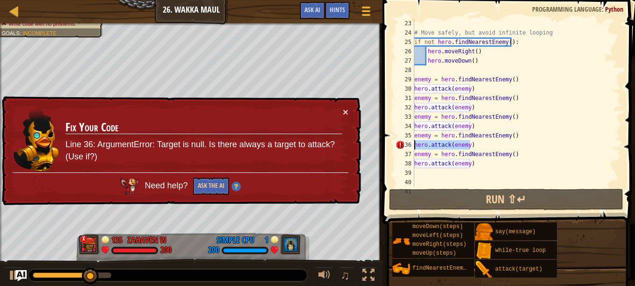
drag, startPoint x: 474, startPoint y: 141, endPoint x: 399, endPoint y: 147, distance: 75.6
click at [399, 147] on div "hero.attack(enemy) 23 24 25 26 27 28 29 30 31 32 33 34 35 36 37 38 39 40 41 # M…" at bounding box center [507, 103] width 227 height 168
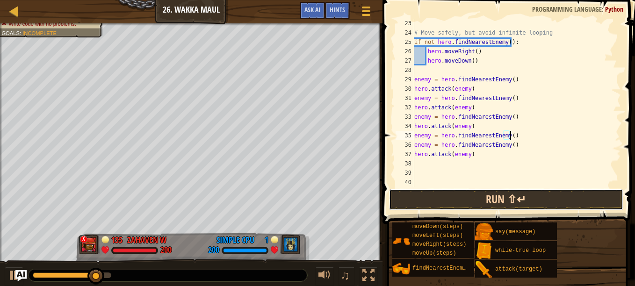
click at [494, 195] on button "Run ⇧↵" at bounding box center [506, 200] width 234 height 22
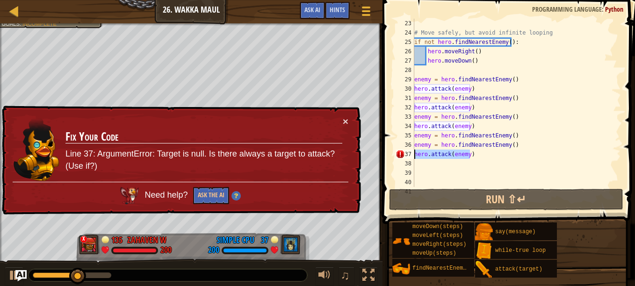
drag, startPoint x: 490, startPoint y: 154, endPoint x: 384, endPoint y: 157, distance: 105.8
click at [384, 157] on div "enemy = hero.findNearestEnemy() 23 24 25 26 27 28 29 30 31 32 33 34 35 36 37 38…" at bounding box center [507, 131] width 255 height 252
type textarea "hero.attack(enemy)"
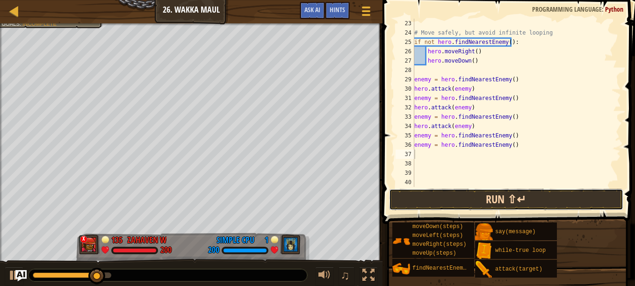
click at [435, 196] on button "Run ⇧↵" at bounding box center [506, 200] width 234 height 22
